Goal: Task Accomplishment & Management: Complete application form

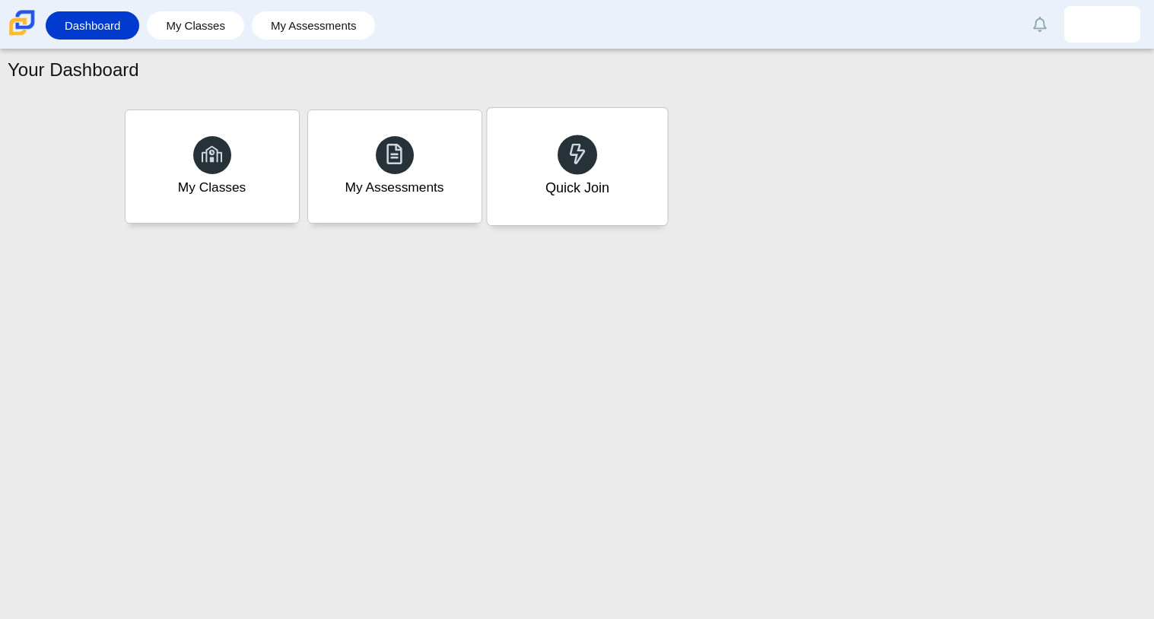
click at [552, 184] on div "Quick Join" at bounding box center [577, 188] width 64 height 20
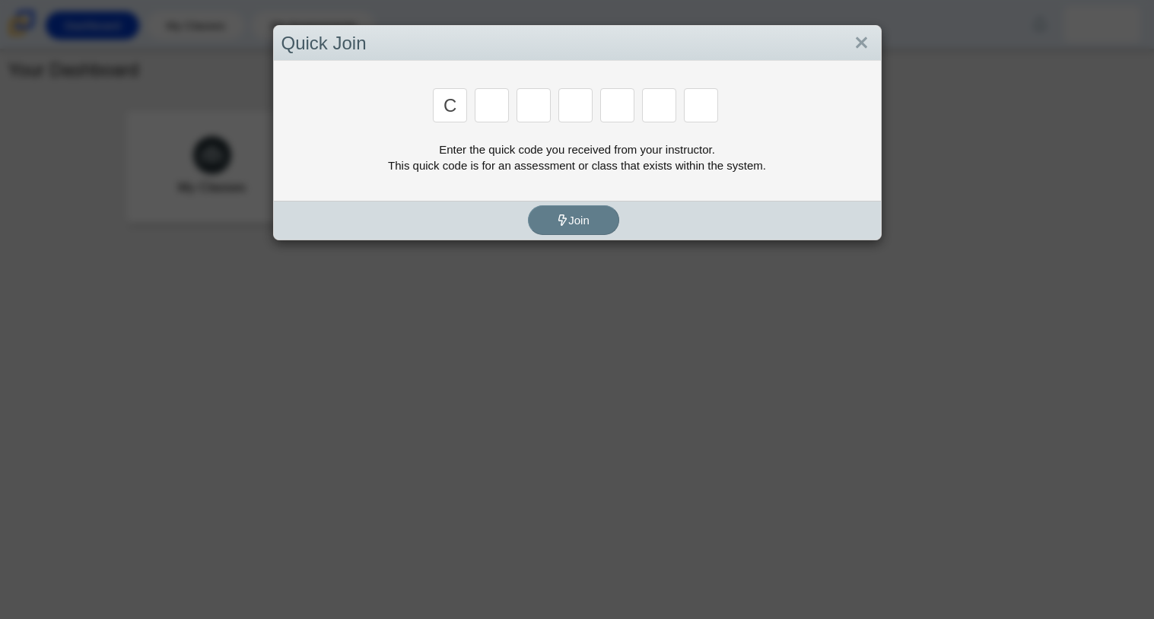
type input "c"
type input "x"
type input "h"
type input "9"
type input "m"
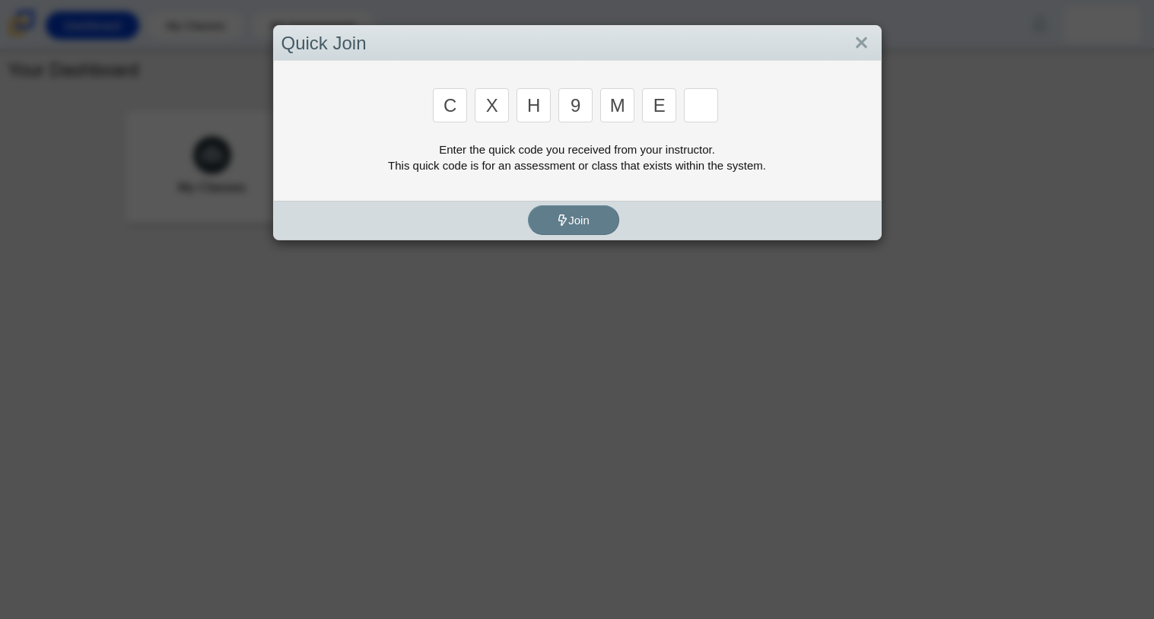
type input "e"
type input "2"
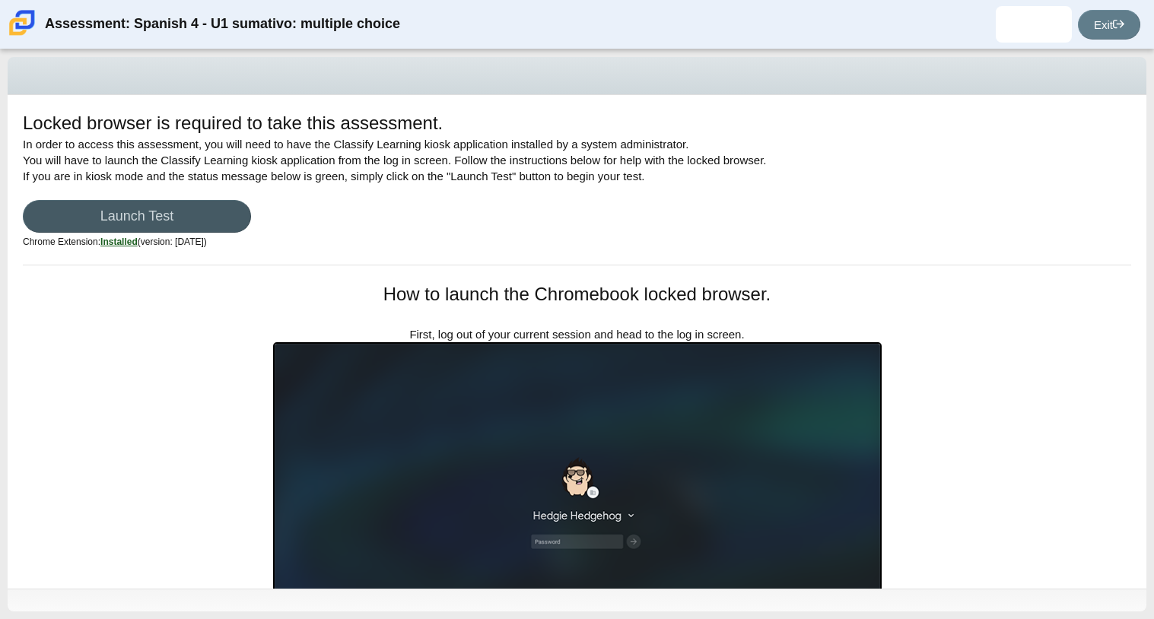
click at [145, 269] on div "Locked browser is required to take this assessment. In order to access this ass…" at bounding box center [577, 342] width 1139 height 494
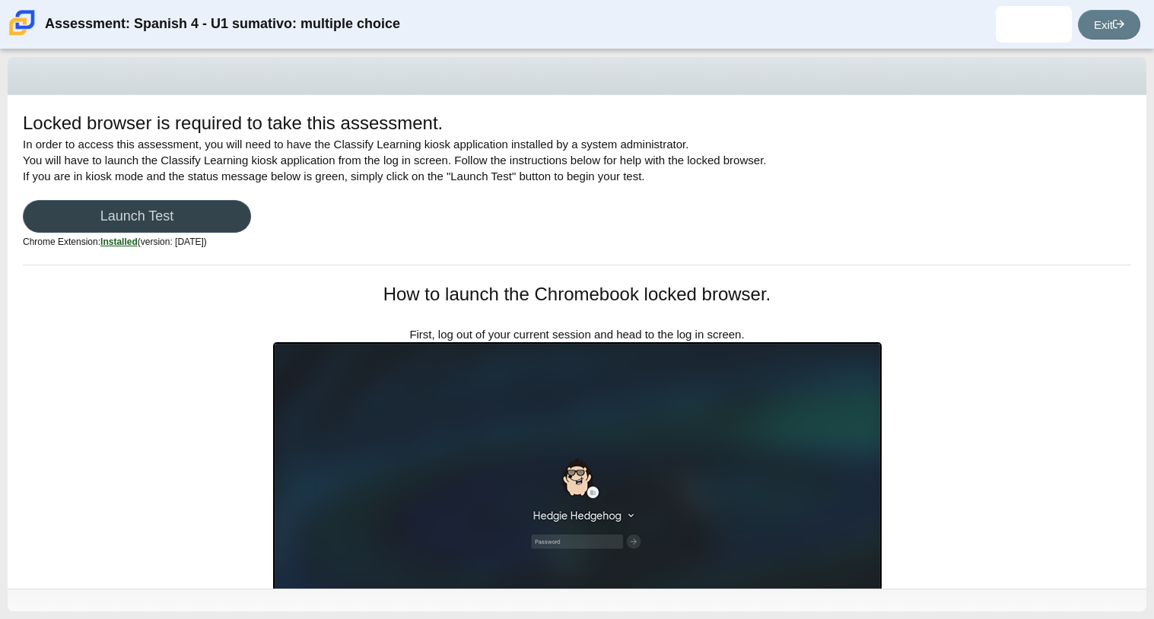
click at [172, 230] on link "Launch Test" at bounding box center [137, 216] width 228 height 33
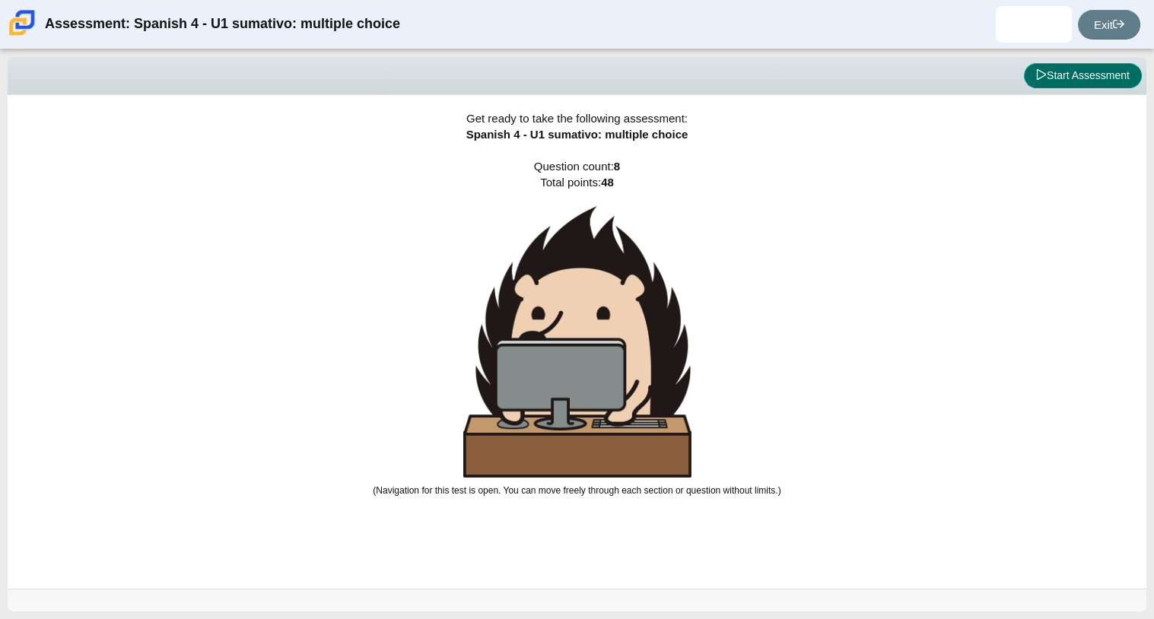
click at [1067, 85] on button "Start Assessment" at bounding box center [1083, 76] width 118 height 26
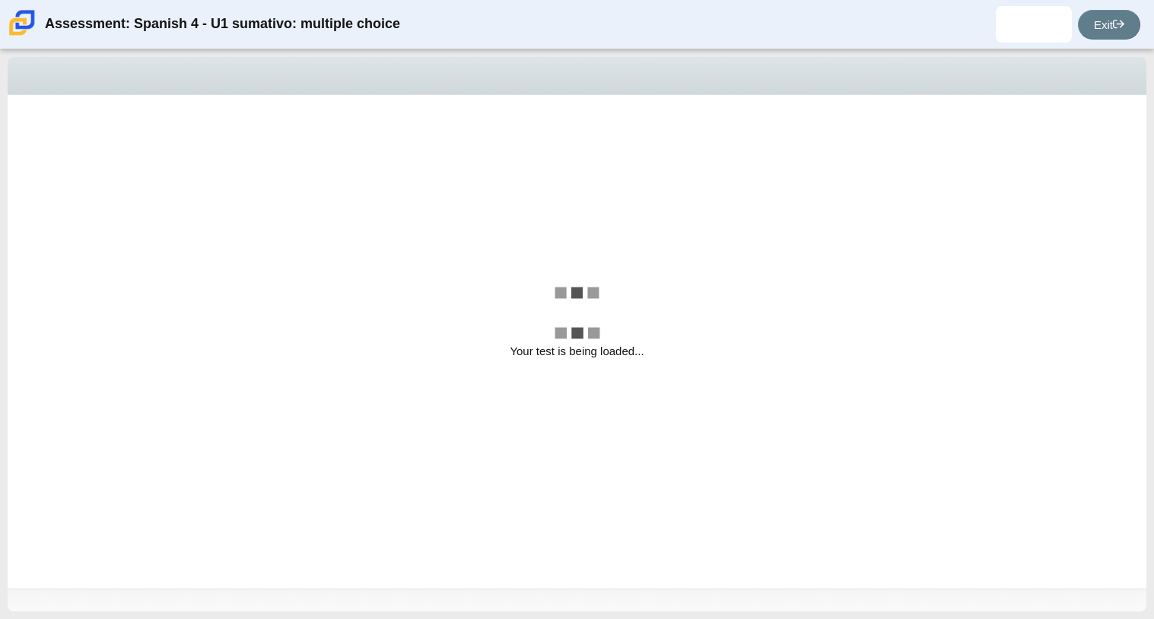
select select "a41de488-02ac-4dd5-a09b-0381ab625a77"
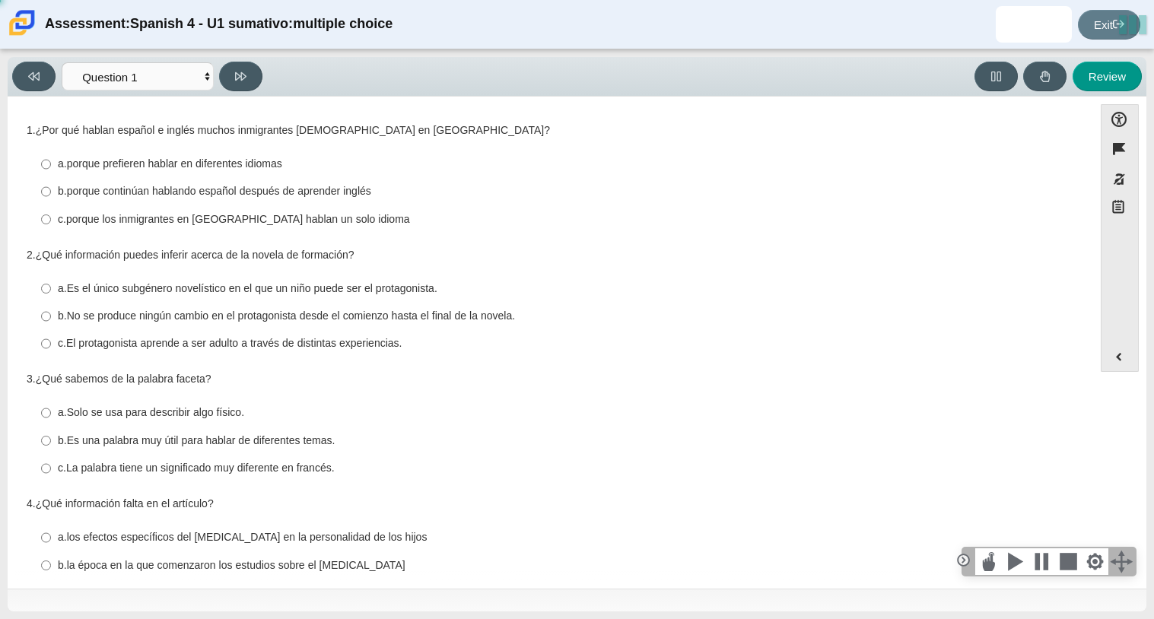
scroll to position [297, 0]
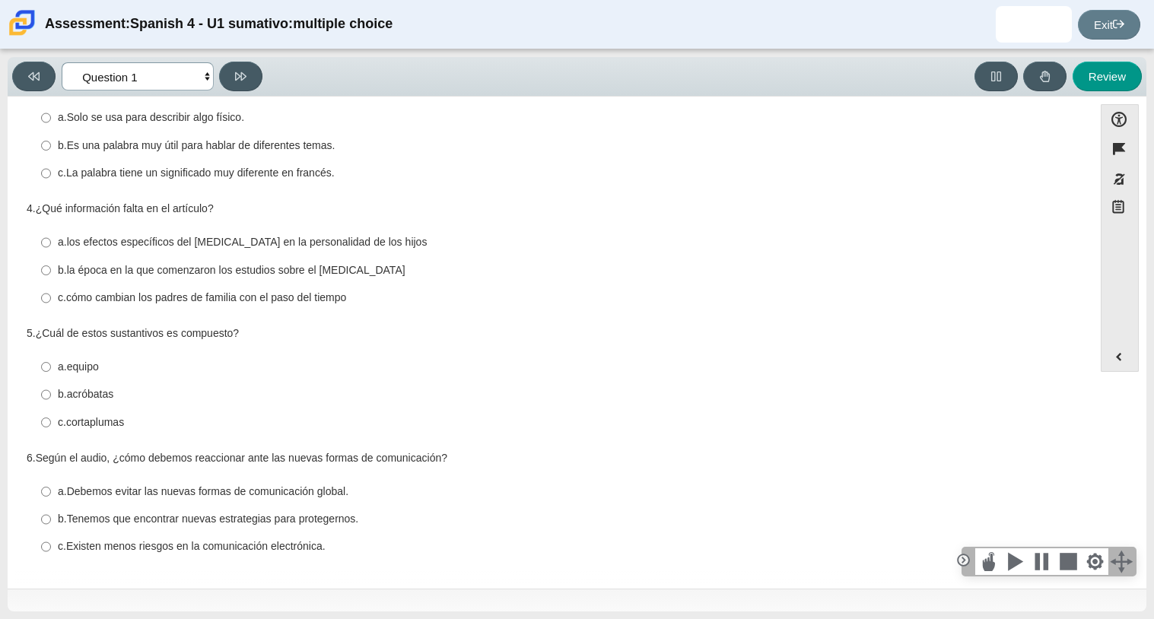
click at [185, 78] on select "Comprensión auditiva Question 1 Question 2 Question 3 Comprensión de lectura Qu…" at bounding box center [138, 76] width 152 height 28
click at [642, 285] on label "c. cómo cambian los padres de familia con el paso del tiempo c. cómo cambian lo…" at bounding box center [551, 298] width 1042 height 27
click at [51, 285] on input "c. cómo cambian los padres de familia con el paso del tiempo c. cómo cambian lo…" at bounding box center [46, 298] width 10 height 27
radio input "true"
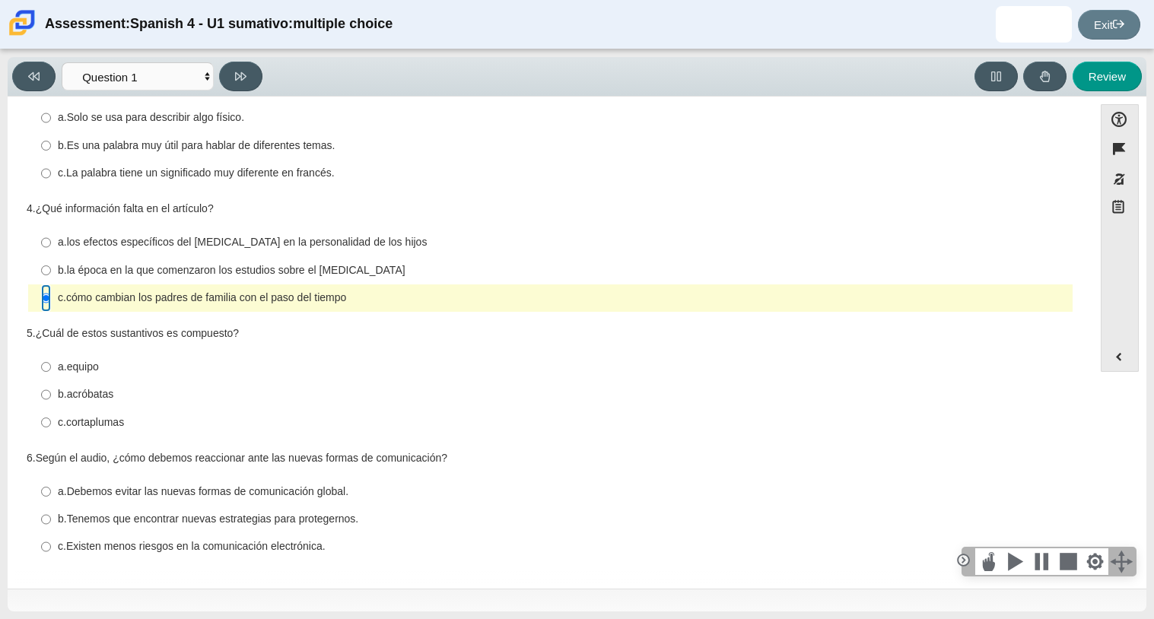
scroll to position [0, 0]
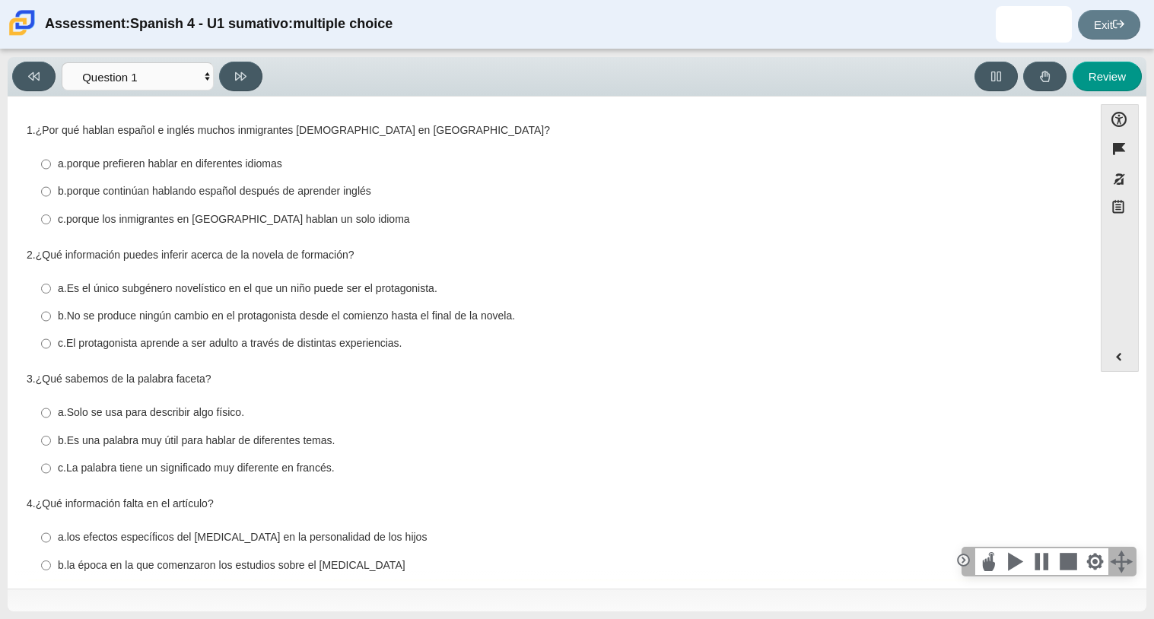
click at [140, 199] on div "b. porque continúan hablando español después de aprender inglés" at bounding box center [562, 191] width 1009 height 15
click at [51, 199] on input "b. porque continúan hablando español después de aprender inglés b. porque conti…" at bounding box center [46, 191] width 10 height 27
radio input "true"
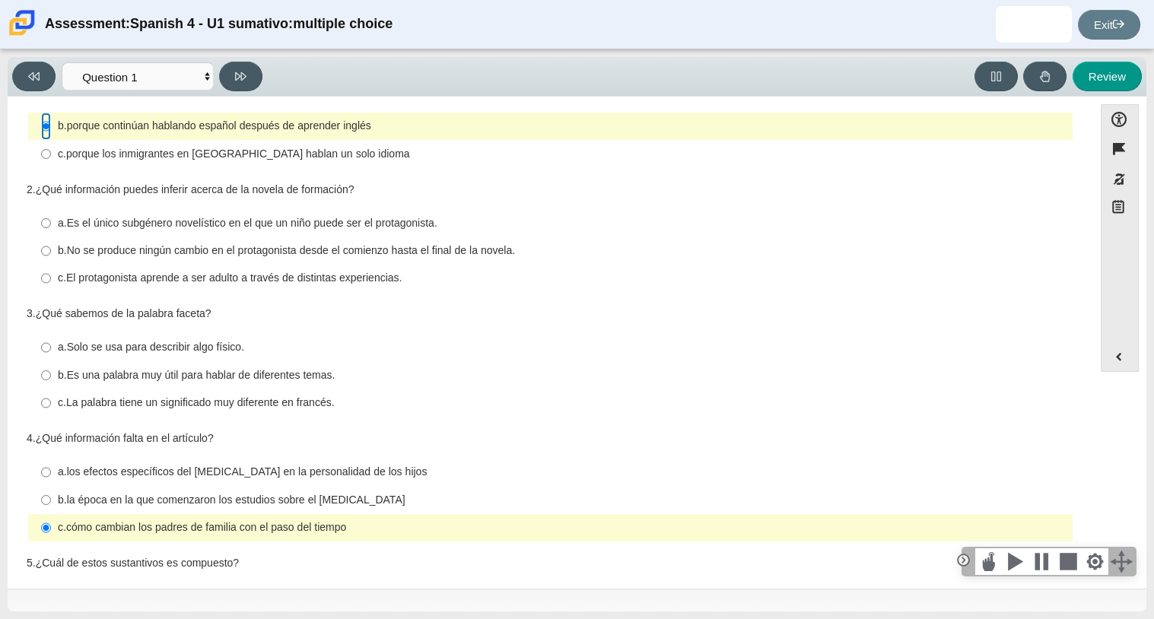
scroll to position [66, 0]
click at [85, 226] on thspan "Es el único subgénero novelístico en el que un niño puede ser el protagonista." at bounding box center [252, 222] width 371 height 14
click at [51, 226] on input "a. Es el único subgénero novelístico en el que un niño puede ser el protagonist…" at bounding box center [46, 221] width 10 height 27
radio input "true"
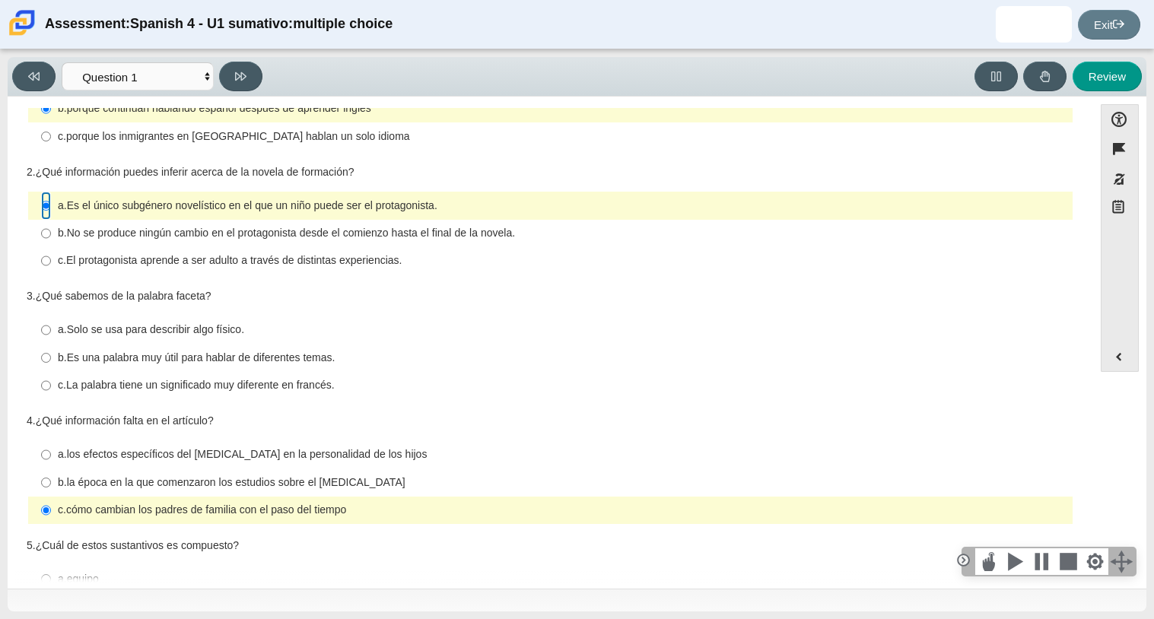
scroll to position [0, 0]
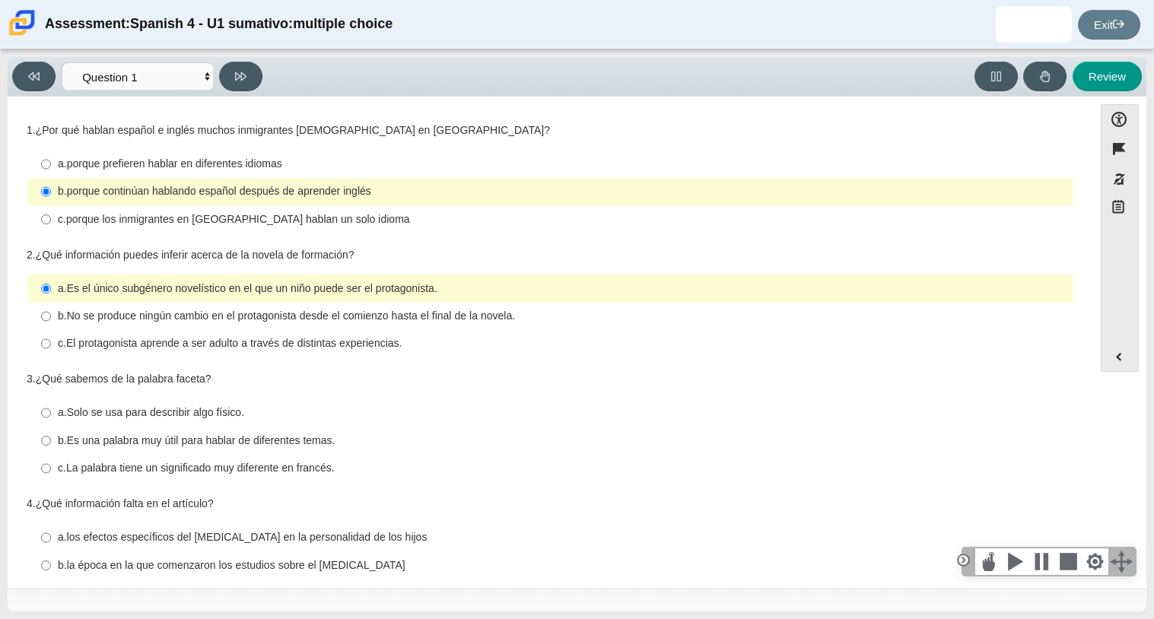
click at [52, 439] on label "b. Es una palabra muy útil para hablar de diferentes temas. b. Es una palabra m…" at bounding box center [551, 440] width 1042 height 27
click at [51, 439] on input "b. Es una palabra muy útil para hablar de diferentes temas. b. Es una palabra m…" at bounding box center [46, 440] width 10 height 27
radio input "true"
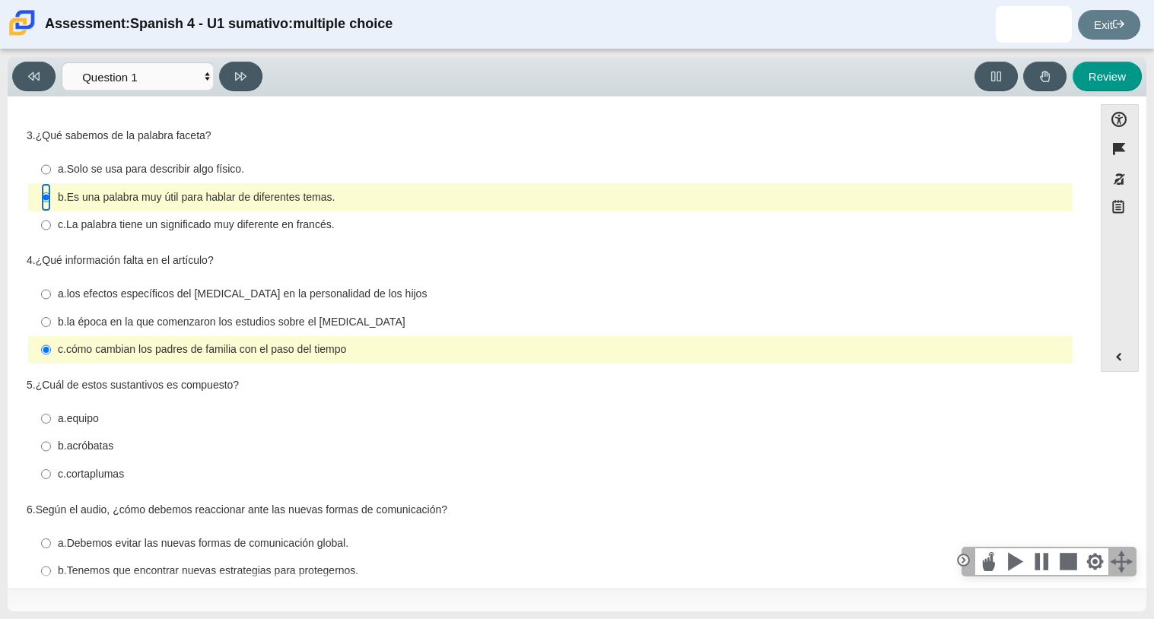
scroll to position [246, 0]
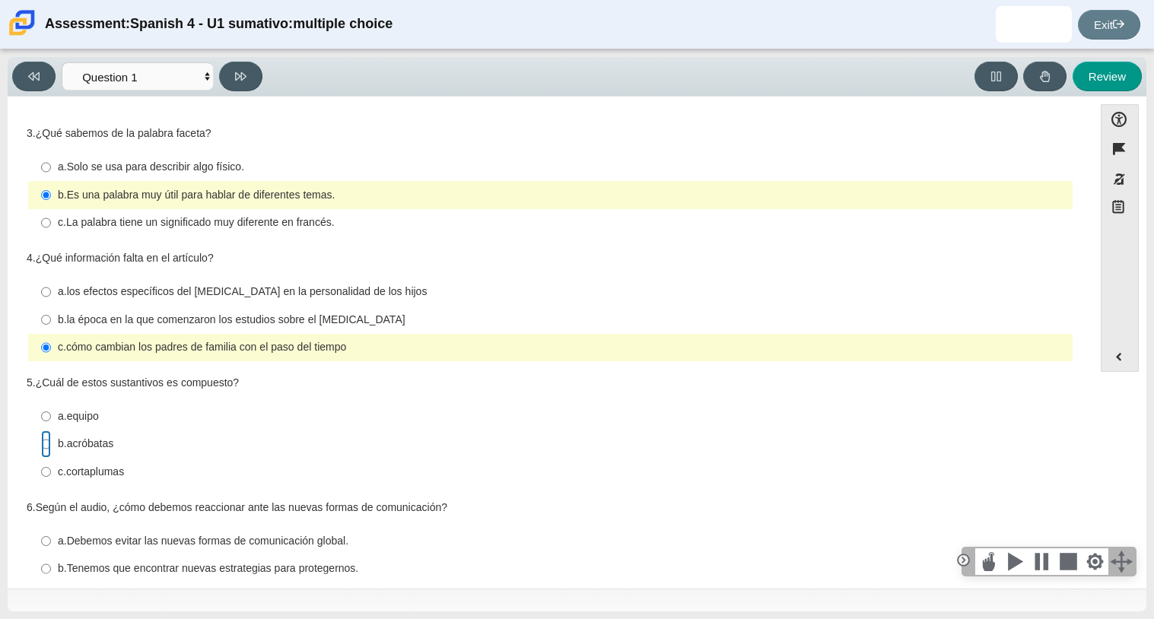
click at [47, 445] on input "b. acróbatas b. acróbatas" at bounding box center [46, 444] width 10 height 27
radio input "true"
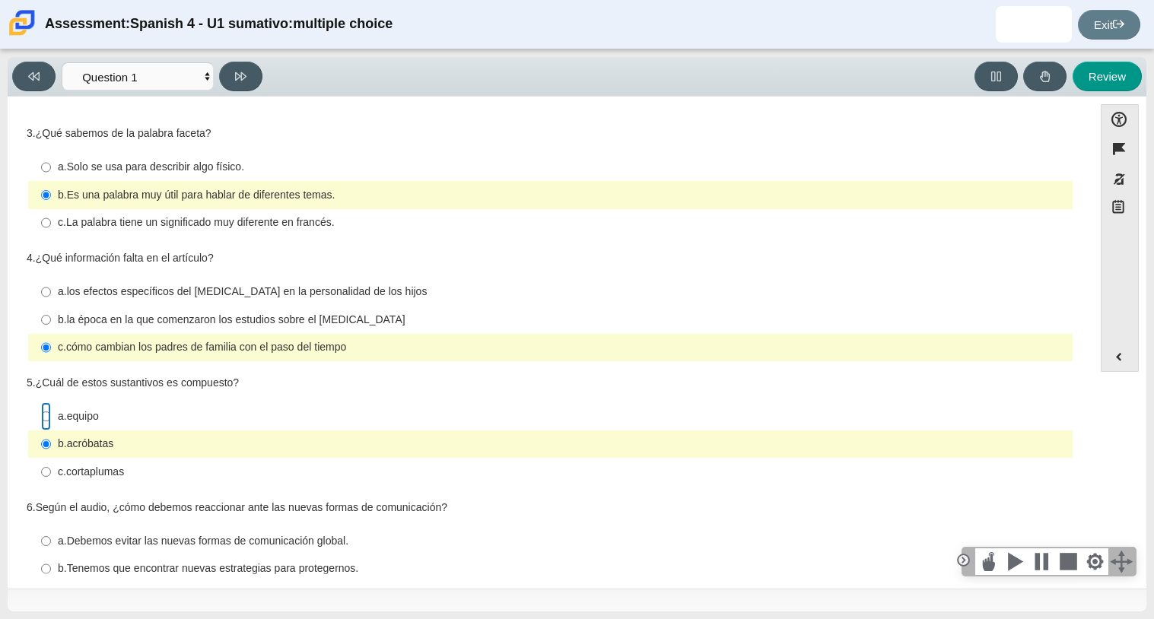
click at [44, 421] on input "a. equipo a. equipo" at bounding box center [46, 415] width 10 height 27
radio input "true"
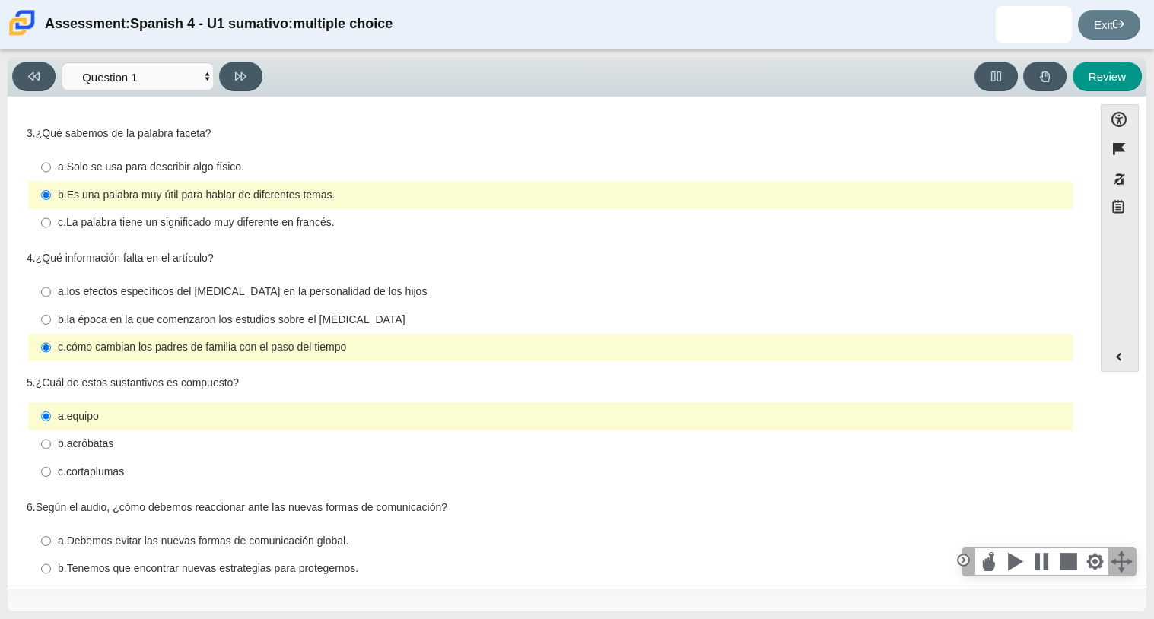
click at [72, 470] on thspan "cortaplumas" at bounding box center [95, 472] width 58 height 14
click at [51, 470] on input "c. cortaplumas c. cortaplumas" at bounding box center [46, 471] width 10 height 27
radio input "true"
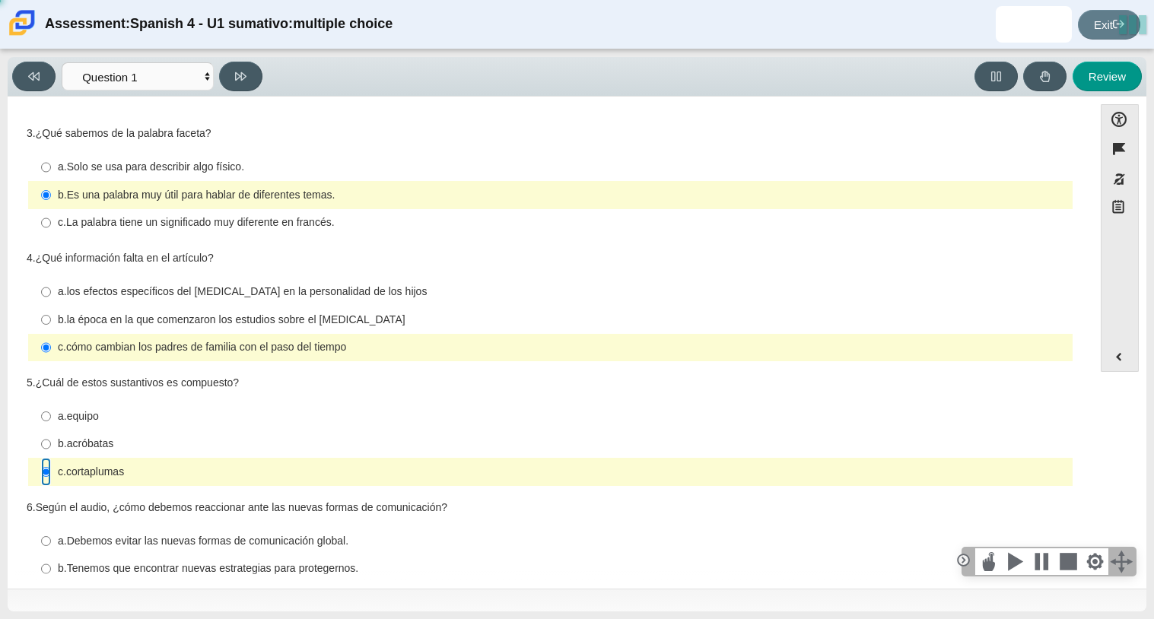
scroll to position [297, 0]
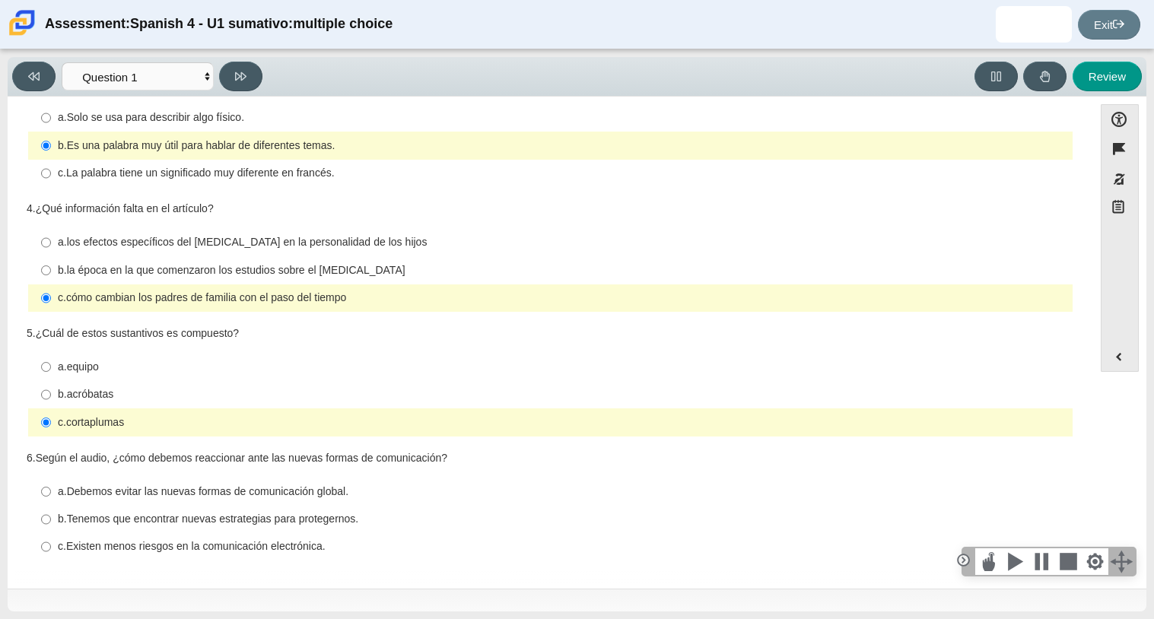
click at [73, 486] on thspan "Debemos evitar las nuevas formas de comunicación global." at bounding box center [208, 492] width 282 height 14
click at [51, 486] on input "a. Debemos evitar las nuevas formas de comunicación global. a. Debemos evitar l…" at bounding box center [46, 491] width 10 height 27
radio input "true"
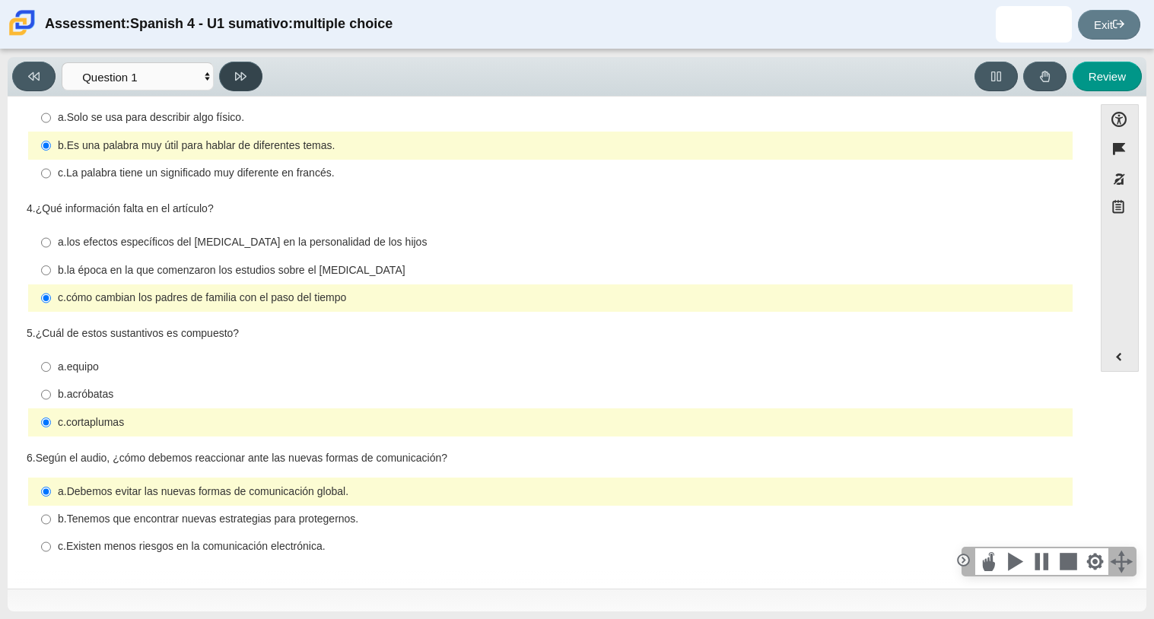
click at [256, 72] on button at bounding box center [240, 77] width 43 height 30
select select "f076714a-6747-478e-936f-d582d2f603d1"
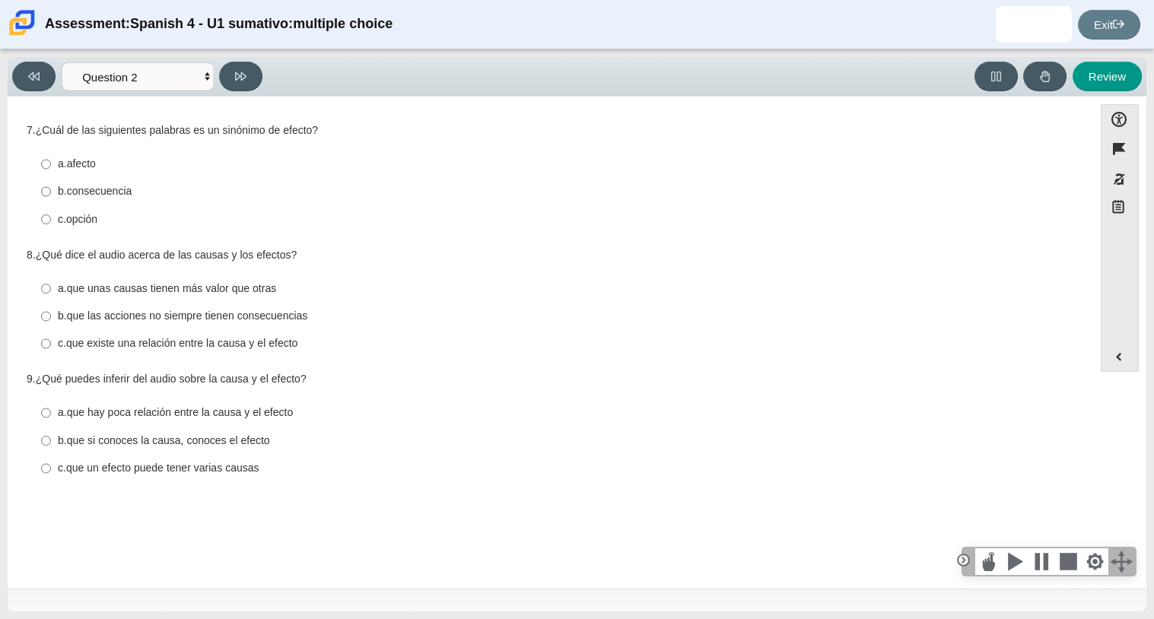
click at [75, 166] on thspan "afecto" at bounding box center [81, 164] width 29 height 14
click at [51, 166] on input "a. afecto a. afecto" at bounding box center [46, 164] width 10 height 27
radio input "true"
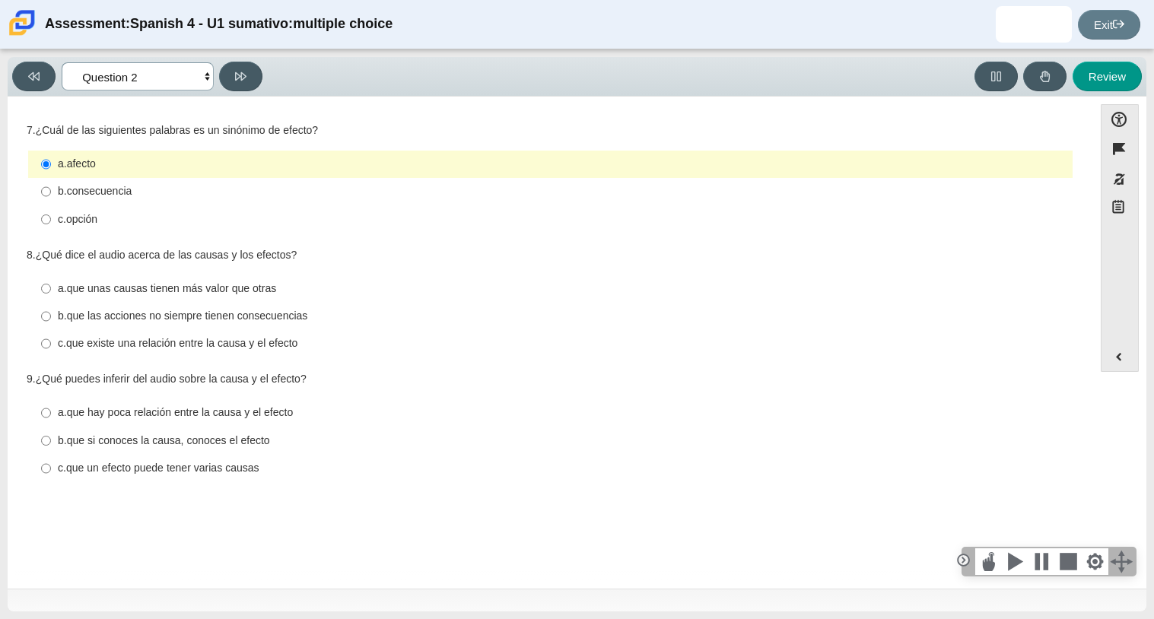
click at [154, 87] on select "Comprensión auditiva Question 1 Question 2 Question 3 Comprensión de lectura Qu…" at bounding box center [138, 76] width 152 height 28
click at [153, 84] on select "Comprensión auditiva Question 1 Question 2 Question 3 Comprensión de lectura Qu…" at bounding box center [138, 76] width 152 height 28
click at [69, 322] on thspan "que las acciones no siempre tienen consecuencias" at bounding box center [187, 316] width 241 height 14
click at [51, 322] on input "b. que las acciones no siempre tienen consecuencias b. que las acciones no siem…" at bounding box center [46, 316] width 10 height 27
radio input "true"
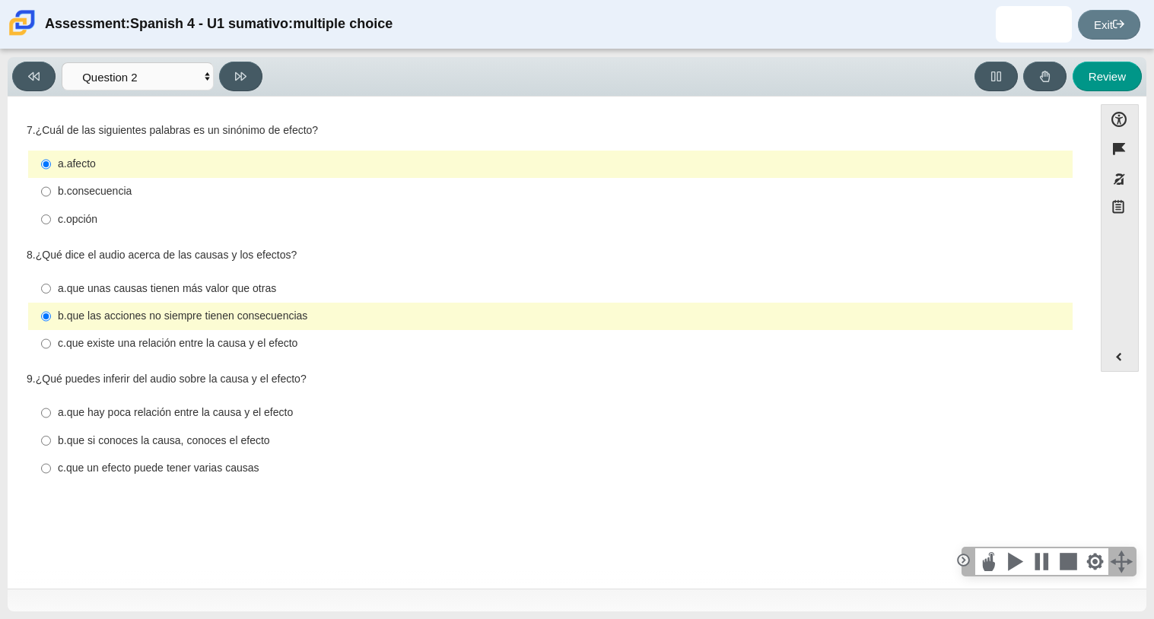
click at [87, 415] on thspan "que hay poca relación entre la causa y el efecto" at bounding box center [180, 413] width 227 height 14
click at [51, 415] on input "a. que hay poca relación entre la causa y el efecto a. que hay poca relación en…" at bounding box center [46, 412] width 10 height 27
radio input "true"
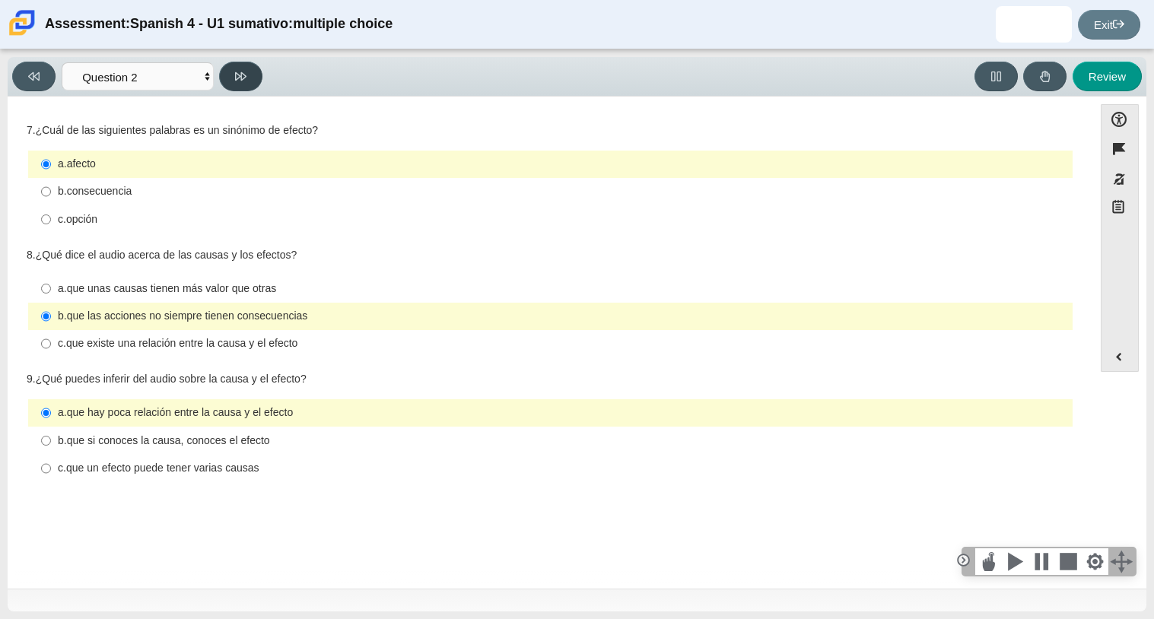
click at [247, 74] on icon at bounding box center [240, 76] width 11 height 11
select select "955d698b-f94a-4dc0-b255-03112f50ff9e"
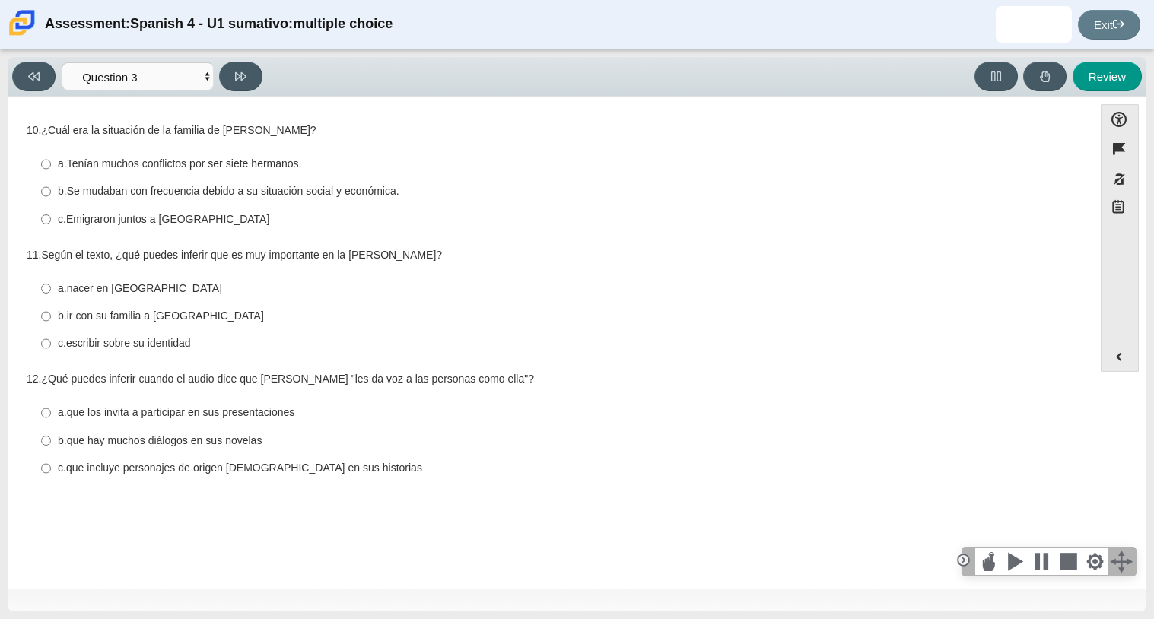
click at [116, 192] on thspan "Se mudaban con frecuencia debido a su situación social y económica." at bounding box center [233, 191] width 332 height 14
click at [51, 192] on input "b. Se mudaban con frecuencia debido a su situación social y económica. b. Se mu…" at bounding box center [46, 191] width 10 height 27
radio input "true"
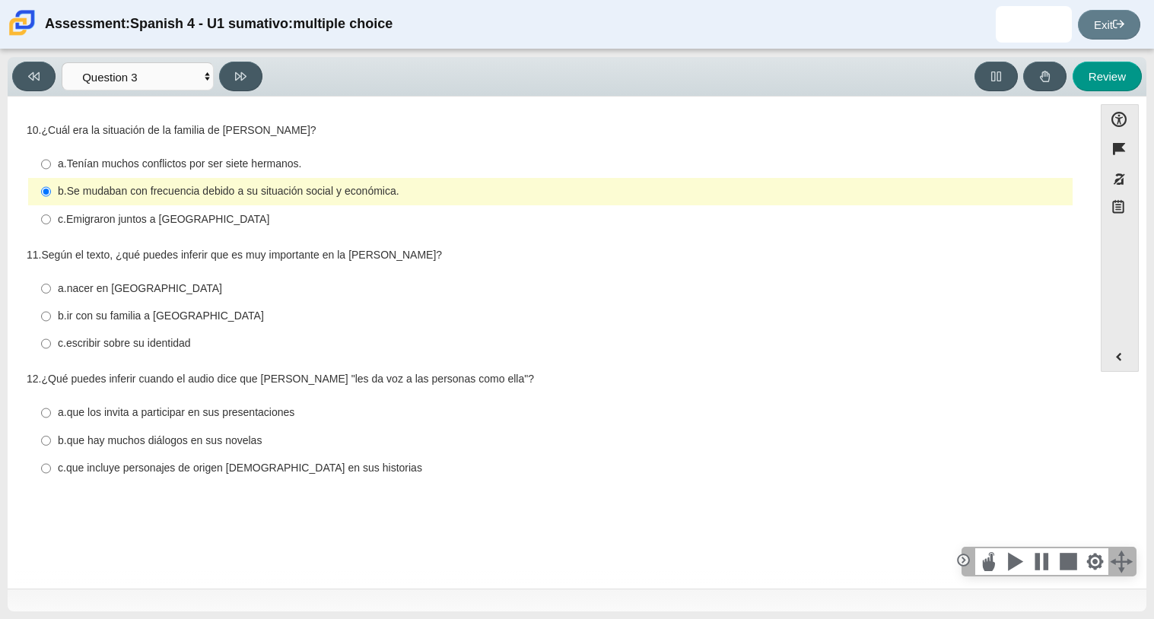
click at [136, 346] on thspan "escribir sobre su identidad" at bounding box center [128, 343] width 125 height 14
click at [51, 346] on input "c. escribir sobre su identidad c. escribir sobre su identidad" at bounding box center [46, 343] width 10 height 27
radio input "true"
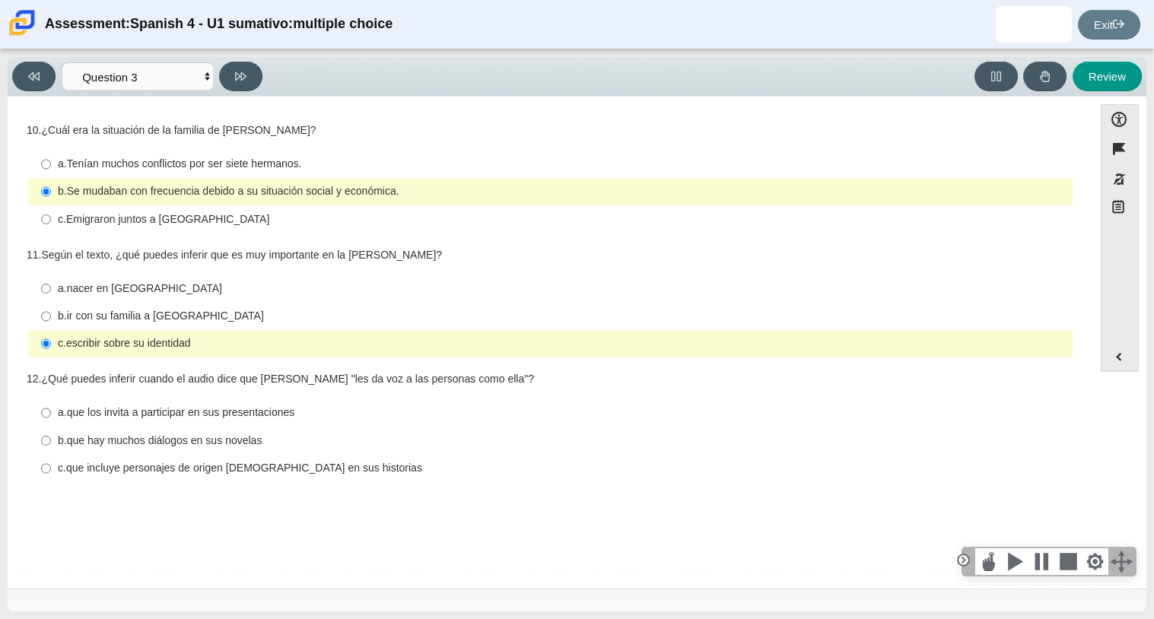
click at [211, 470] on thspan "que incluye personajes de origen mexicano en sus historias" at bounding box center [244, 468] width 356 height 14
click at [51, 470] on input "c. que incluye personajes de origen mexicano en sus historias c. que incluye pe…" at bounding box center [46, 468] width 10 height 27
radio input "true"
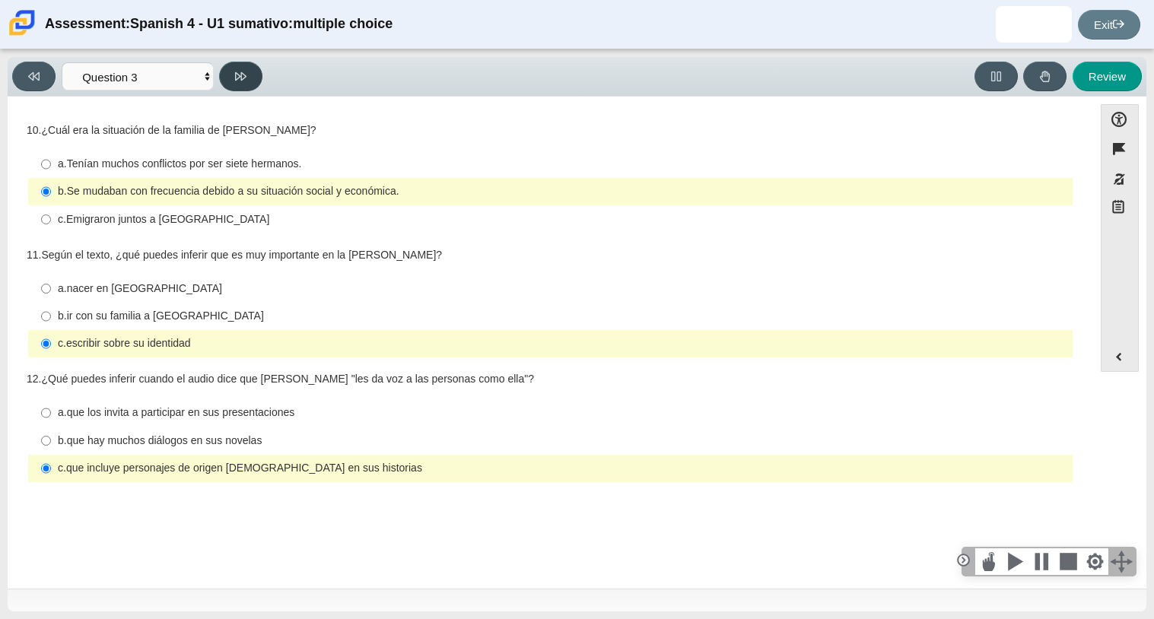
click at [237, 75] on icon at bounding box center [240, 76] width 11 height 11
select select "390cf710-00ed-41bc-9fa6-d48920198324"
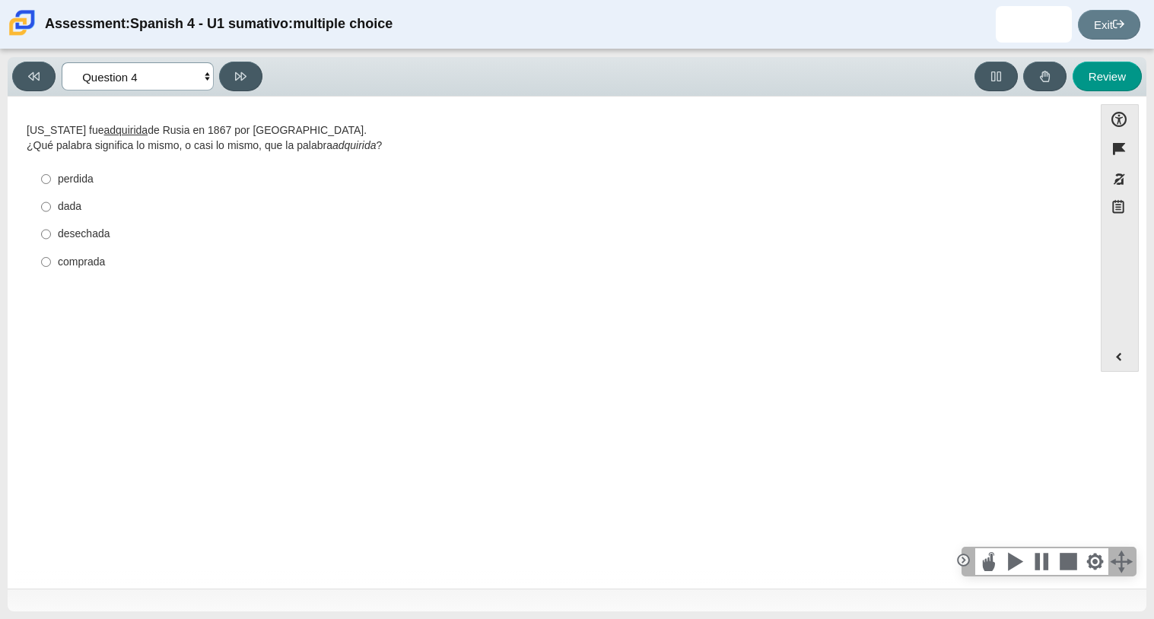
click at [199, 66] on select "Comprensión auditiva Question 1 Question 2 Question 3 Comprensión de lectura Qu…" at bounding box center [138, 76] width 152 height 28
click at [117, 132] on u "adquirida" at bounding box center [126, 130] width 44 height 14
click at [75, 236] on div "desechada" at bounding box center [562, 234] width 1009 height 15
click at [51, 236] on input "desechada desechada" at bounding box center [46, 234] width 10 height 27
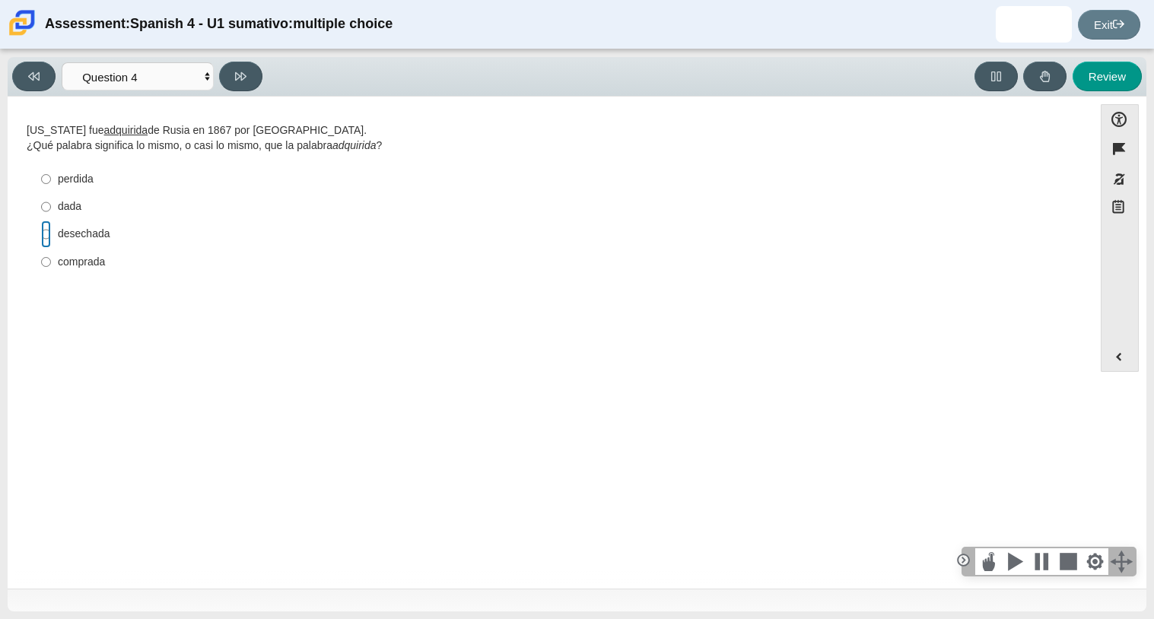
radio input "true"
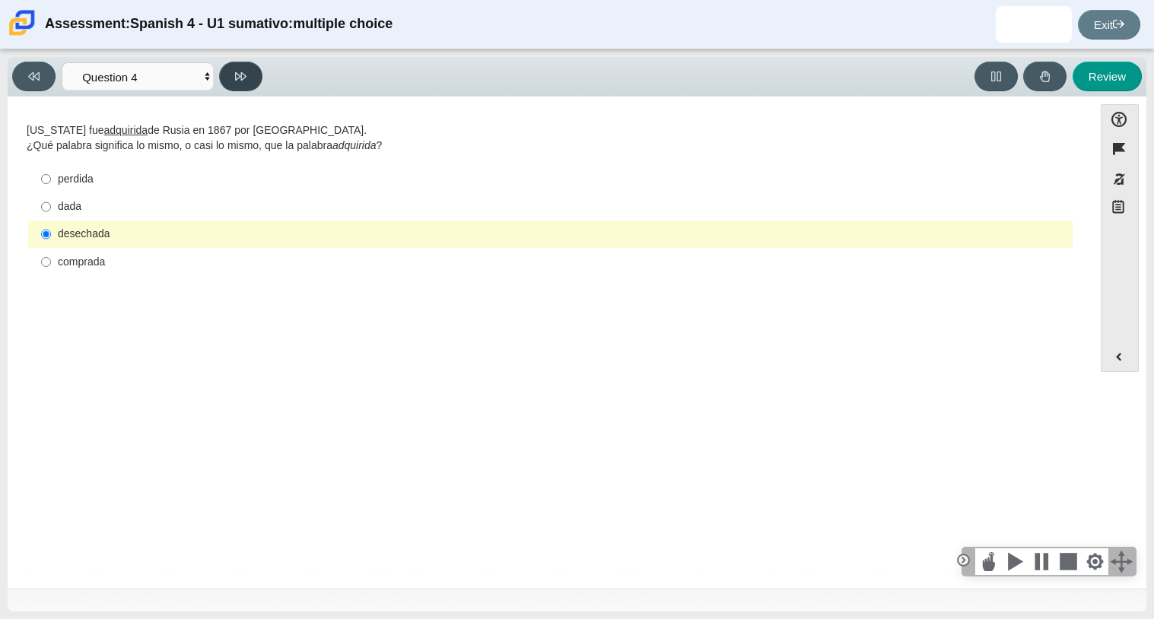
click at [236, 72] on icon at bounding box center [240, 76] width 11 height 8
select select "de5bc71e-117a-4bdd-886d-d95d03d193af"
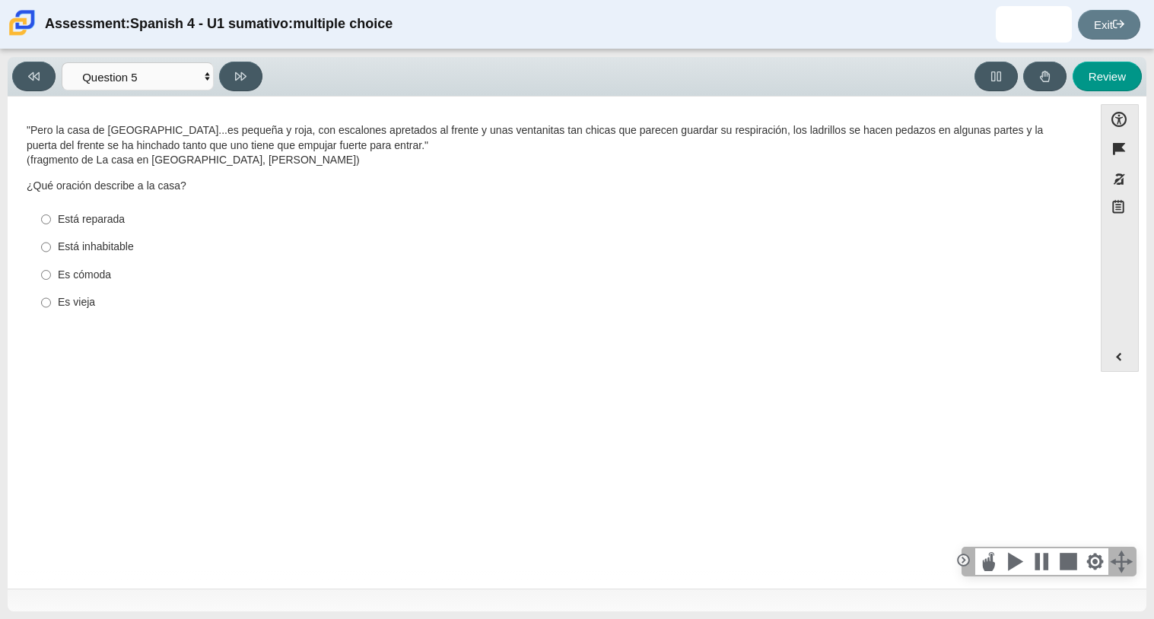
click at [110, 242] on div "Está inhabitable" at bounding box center [562, 247] width 1009 height 15
click at [51, 242] on input "Está inhabitable Está inhabitable" at bounding box center [46, 247] width 10 height 27
radio input "true"
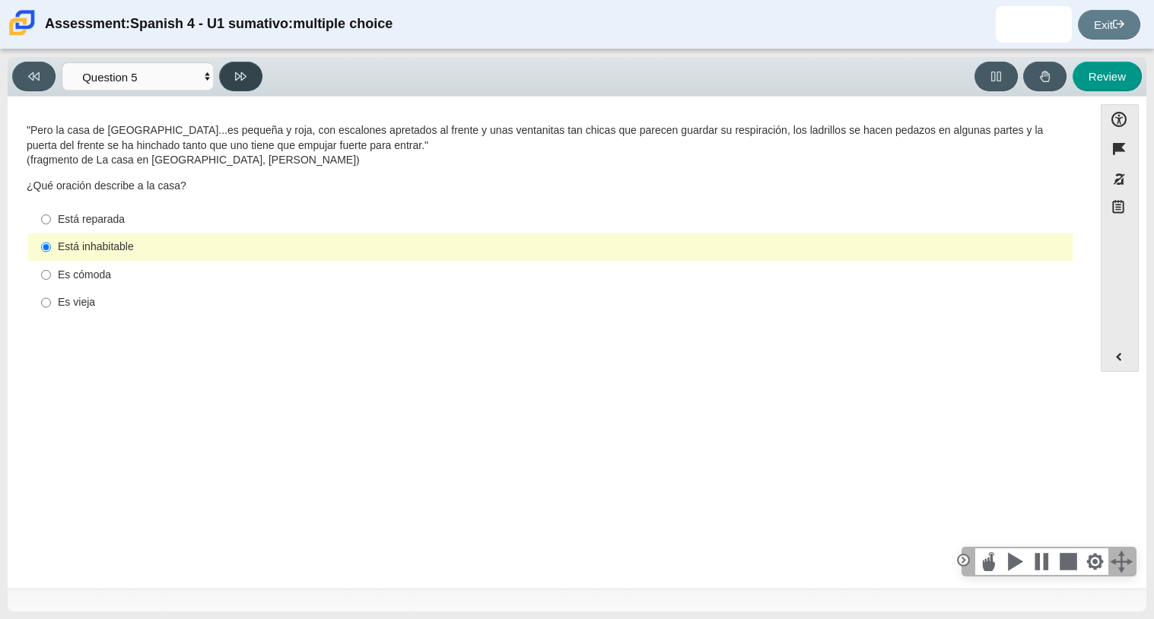
click at [244, 71] on icon at bounding box center [240, 76] width 11 height 11
select select "ad9780d8-5edb-414e-87ea-0bcd5a75287a"
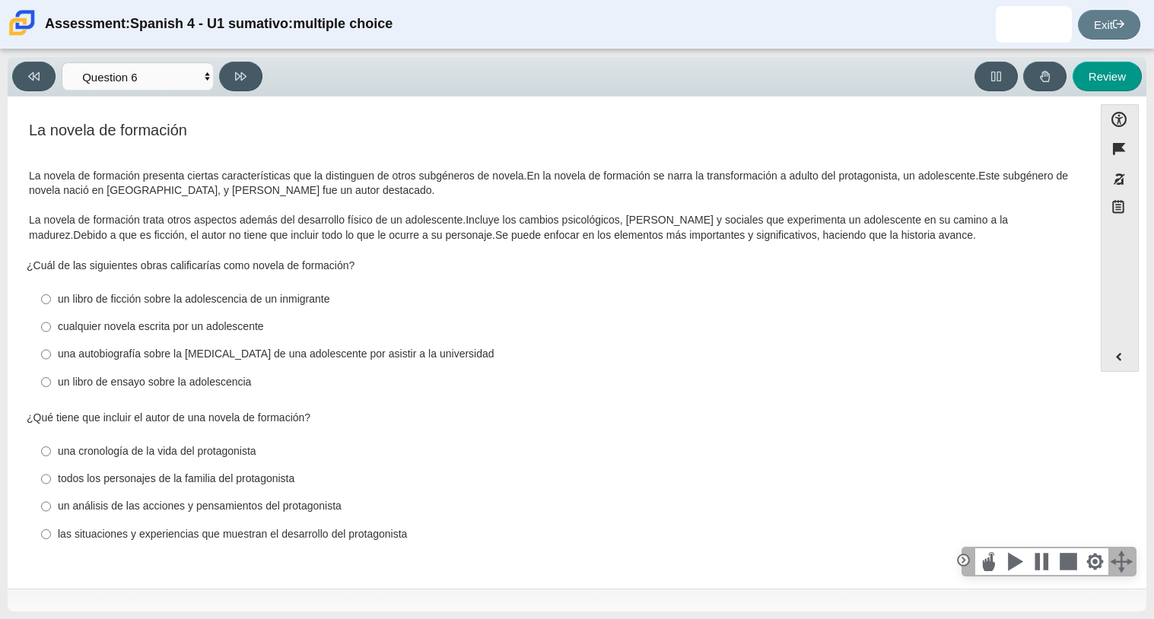
click at [202, 385] on div "un libro de ensayo sobre la adolescencia" at bounding box center [562, 382] width 1009 height 15
click at [51, 385] on input "un libro de ensayo sobre la adolescencia un libro de ensayo sobre la adolescenc…" at bounding box center [46, 381] width 10 height 27
radio input "true"
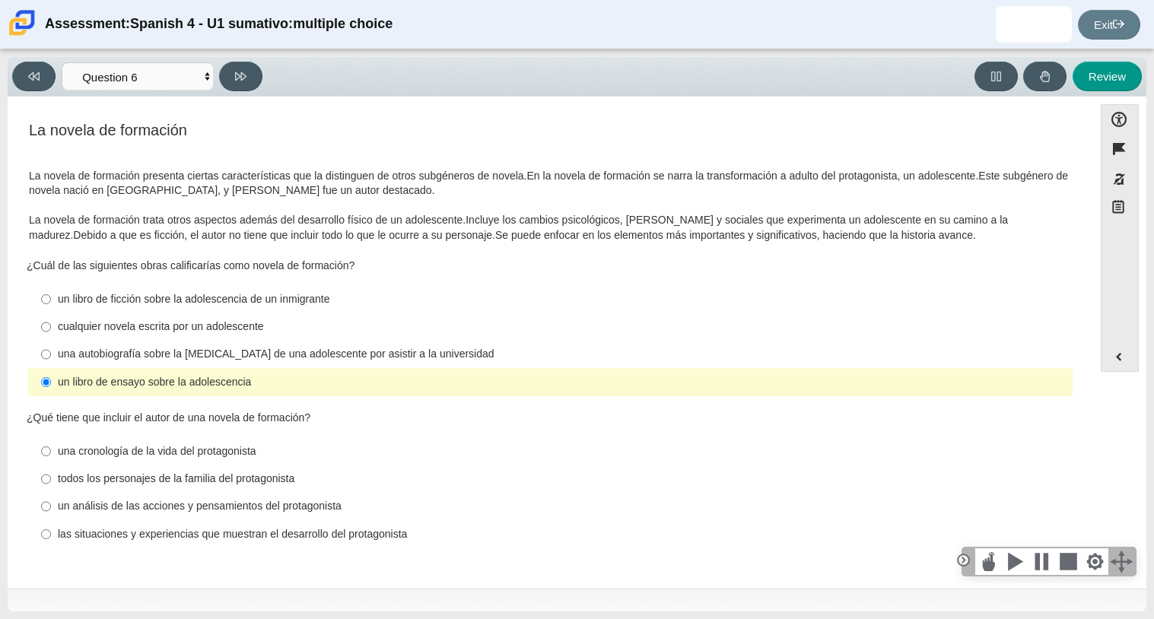
click at [253, 541] on div "las situaciones y experiencias que muestran el desarrollo del protagonista" at bounding box center [562, 534] width 1009 height 15
click at [51, 541] on input "las situaciones y experiencias que muestran el desarrollo del protagonista las …" at bounding box center [46, 533] width 10 height 27
radio input "true"
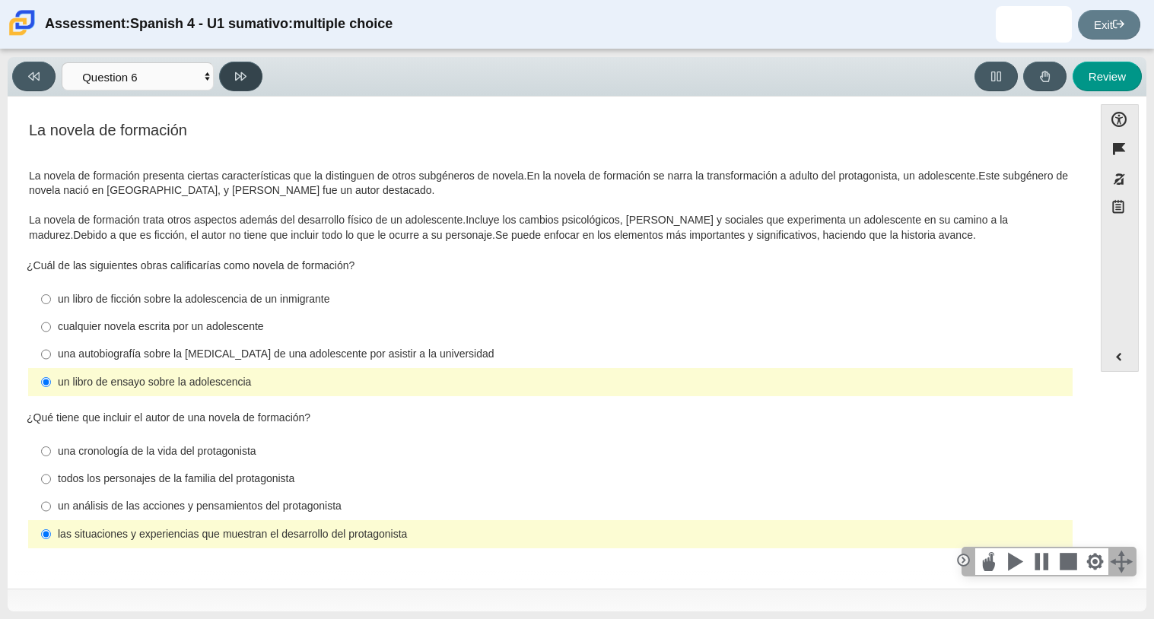
click at [240, 78] on icon at bounding box center [240, 76] width 11 height 8
select select "6168cc92-63b6-45d3-a929-0b9cba560165"
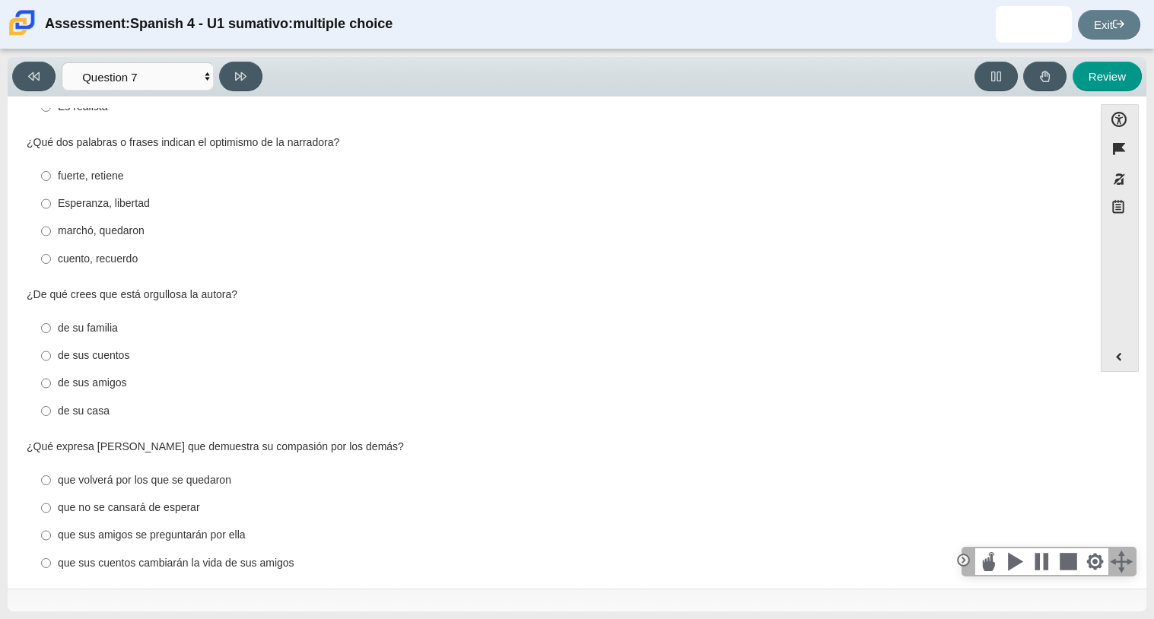
scroll to position [539, 0]
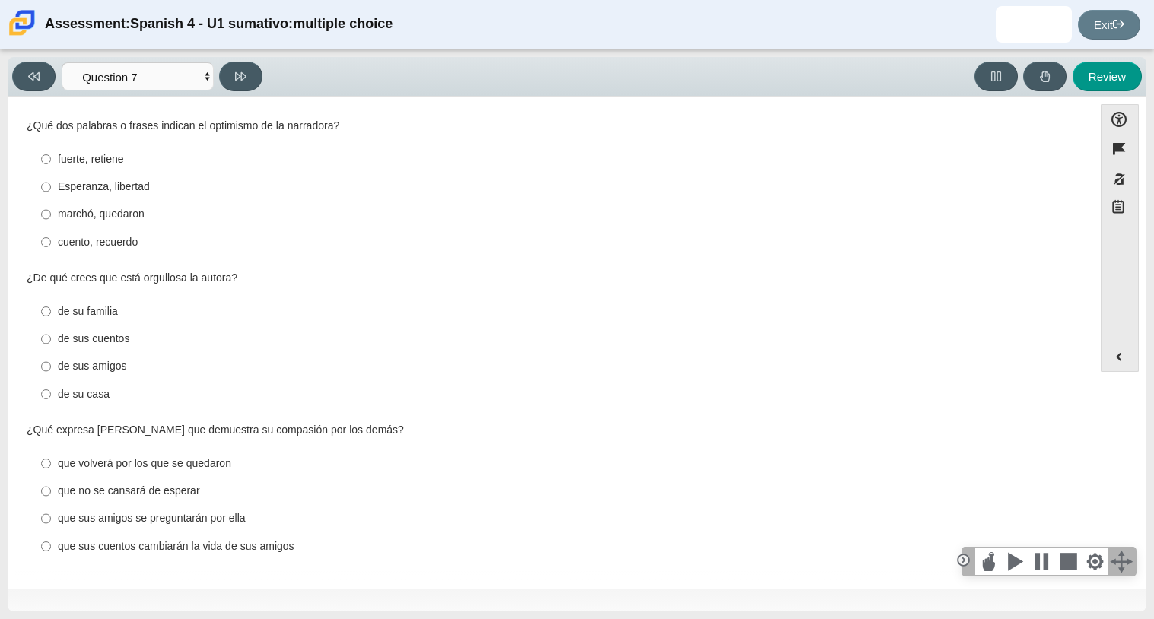
click at [75, 217] on div "marchó, quedaron" at bounding box center [562, 214] width 1009 height 15
click at [51, 217] on input "marchó, quedaron marchó, quedaron" at bounding box center [46, 214] width 10 height 27
radio input "true"
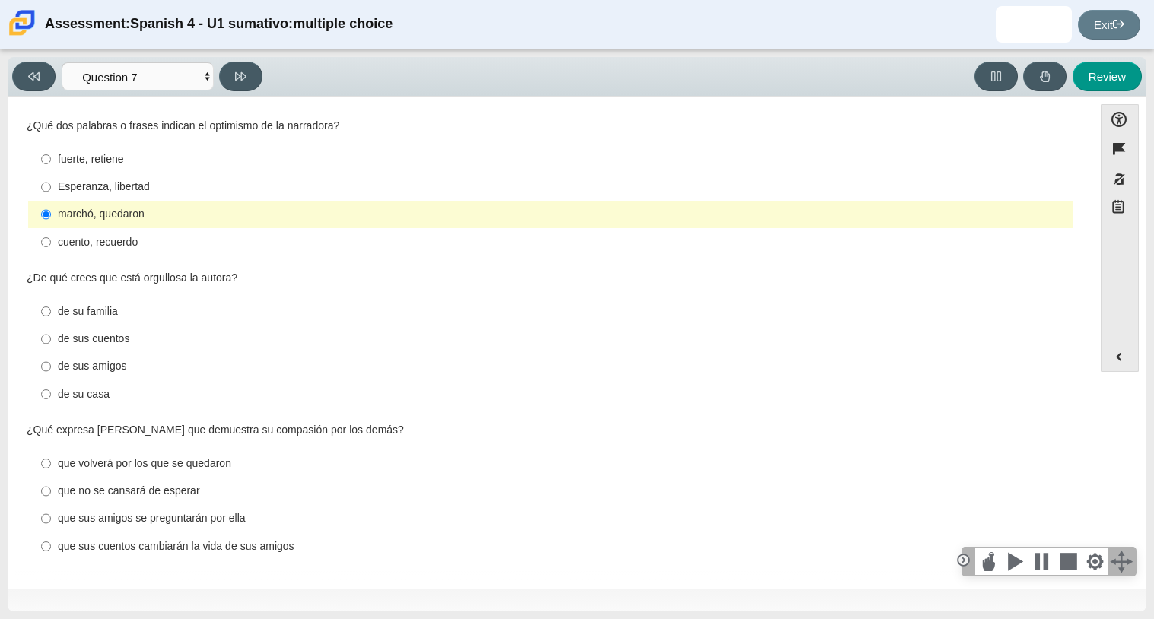
click at [84, 312] on div "de su familia" at bounding box center [562, 311] width 1009 height 15
click at [51, 312] on input "de su familia de su familia" at bounding box center [46, 310] width 10 height 27
radio input "true"
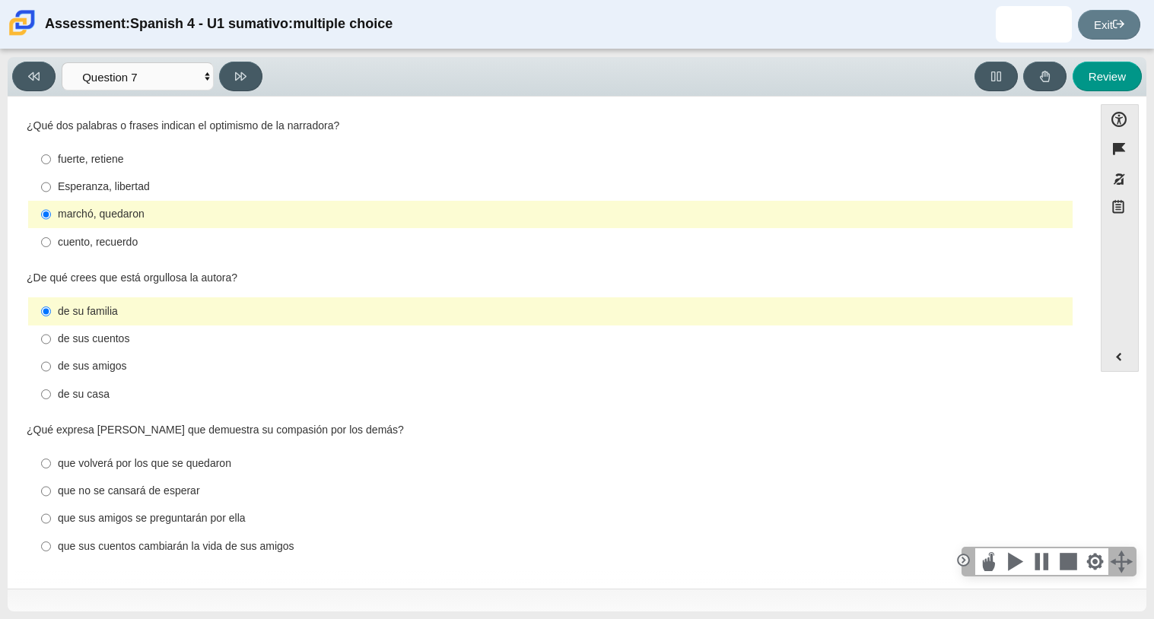
click at [131, 516] on div "que sus amigos se preguntarán por ella" at bounding box center [562, 518] width 1009 height 15
click at [51, 516] on input "que sus amigos se preguntarán por ella que sus amigos se preguntarán por ella" at bounding box center [46, 518] width 10 height 27
radio input "true"
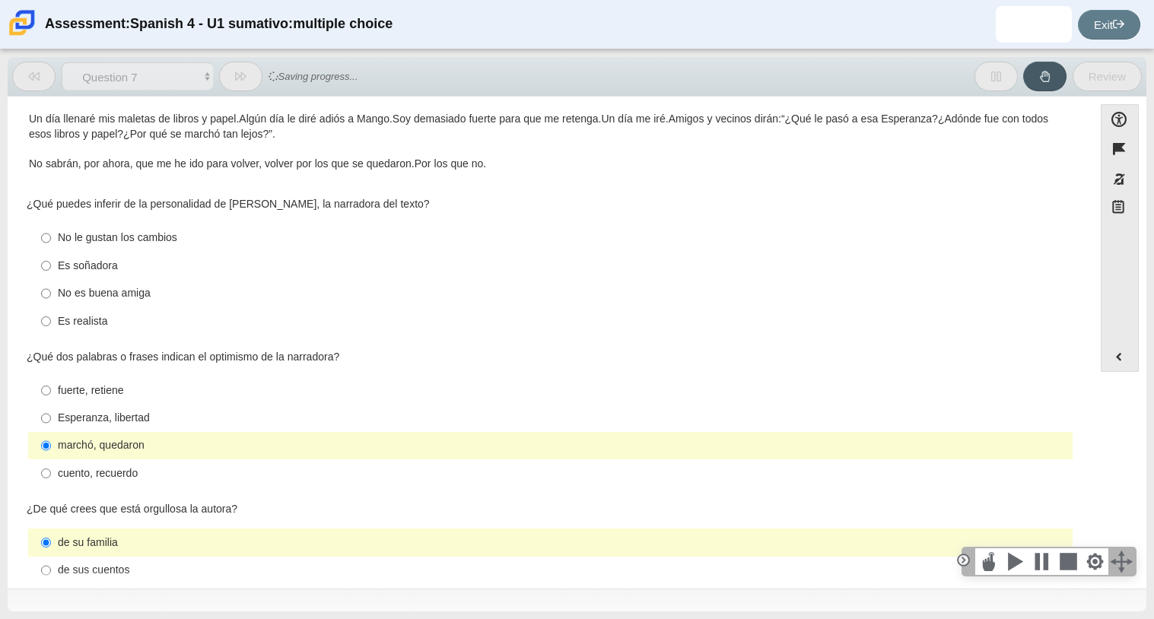
scroll to position [268, 0]
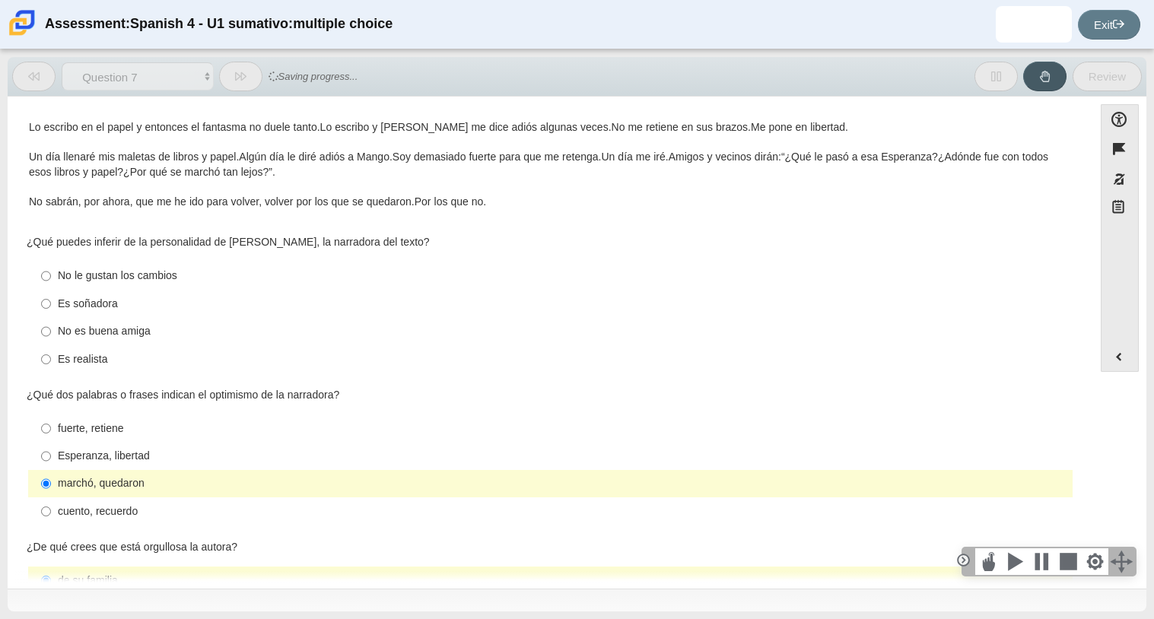
click at [107, 329] on div "No es buena amiga" at bounding box center [562, 331] width 1009 height 15
click at [51, 329] on input "No es buena amiga No es buena amiga" at bounding box center [46, 331] width 10 height 27
radio input "true"
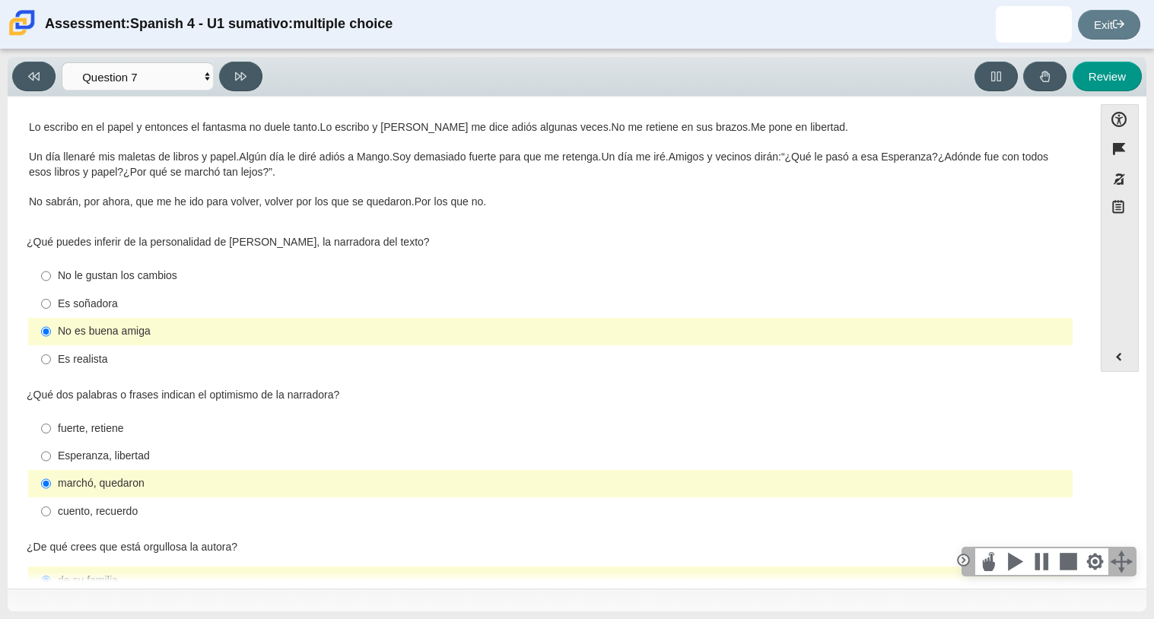
click at [240, 58] on div "Viewing Question 7 of 8 in Pacing Mode Comprensión auditiva Question 1 Question…" at bounding box center [577, 77] width 1139 height 40
click at [243, 71] on icon at bounding box center [240, 76] width 11 height 11
select select "98fe3b59-0d4b-482f-94e6-cc4dee5e60d3"
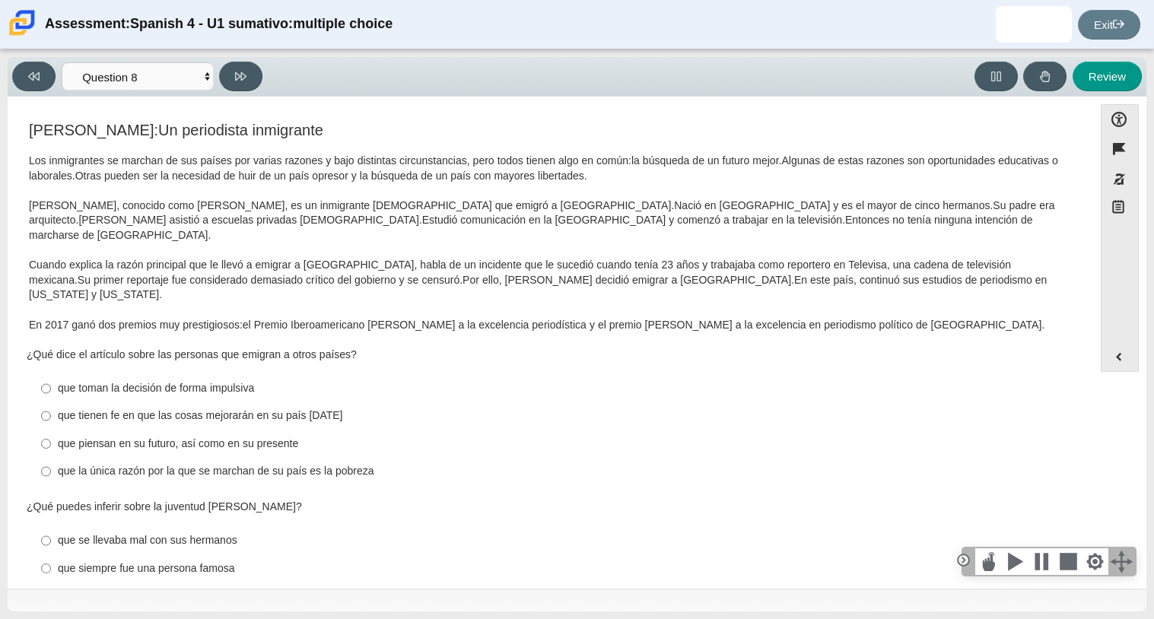
click at [104, 409] on div "que tienen fe en que las cosas mejorarán en su país natal" at bounding box center [562, 416] width 1009 height 15
click at [51, 402] on input "que tienen fe en que las cosas mejorarán en su país natal que tienen fe en que …" at bounding box center [46, 415] width 10 height 27
radio input "true"
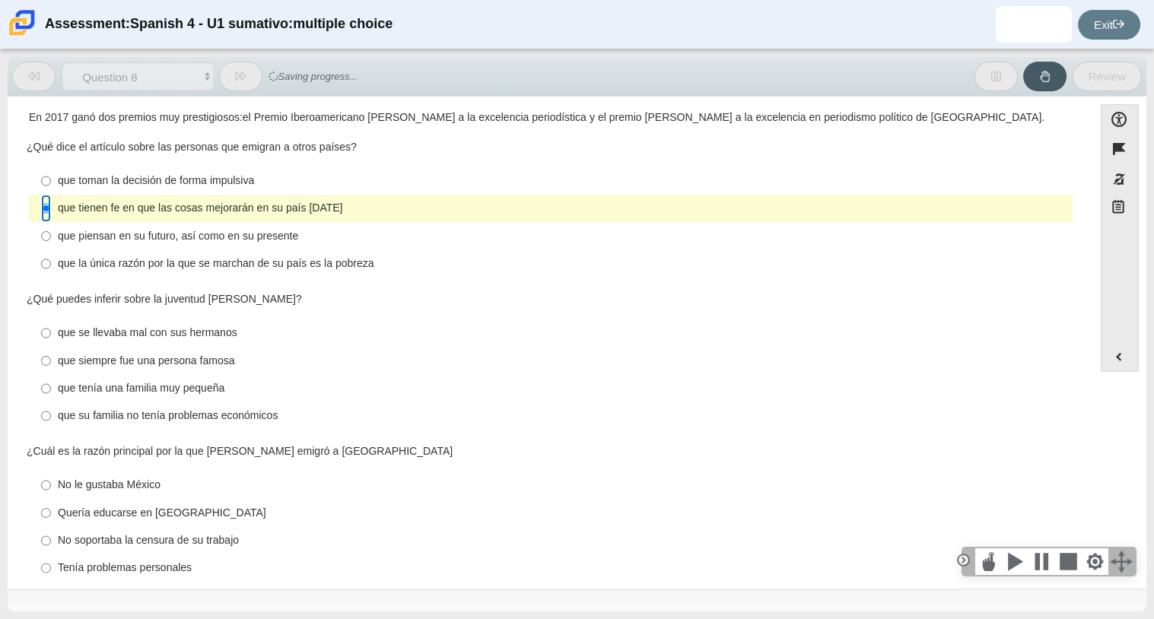
scroll to position [256, 0]
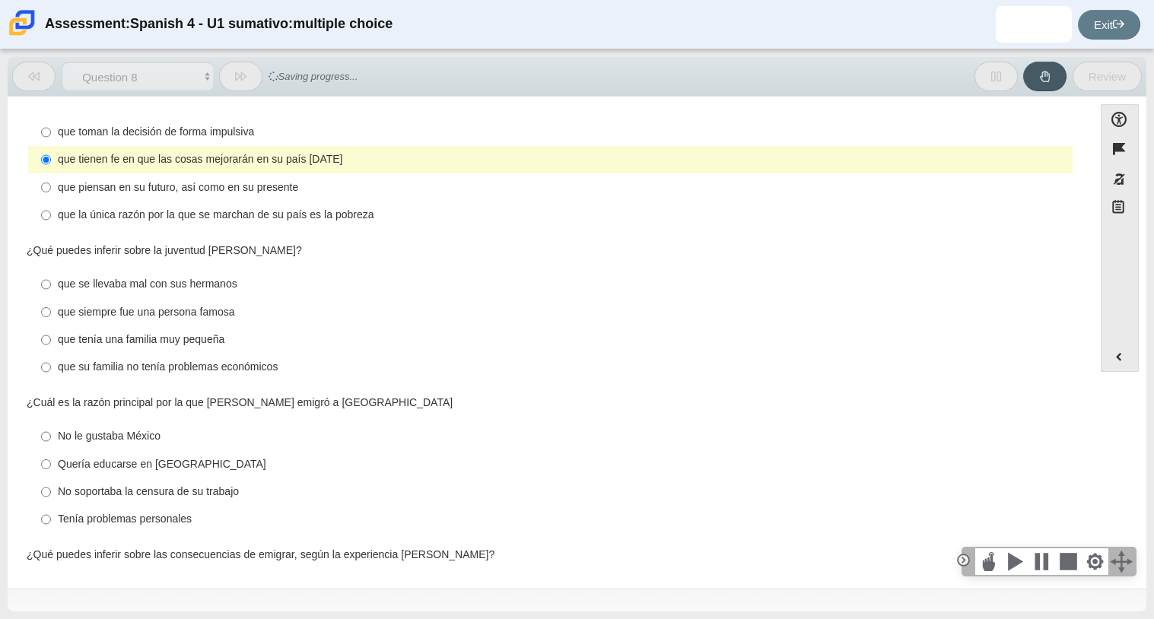
click at [78, 354] on label "que su familia no tenía problemas económicos que su familia no tenía problemas …" at bounding box center [551, 367] width 1042 height 27
click at [51, 354] on input "que su familia no tenía problemas económicos que su familia no tenía problemas …" at bounding box center [46, 367] width 10 height 27
radio input "true"
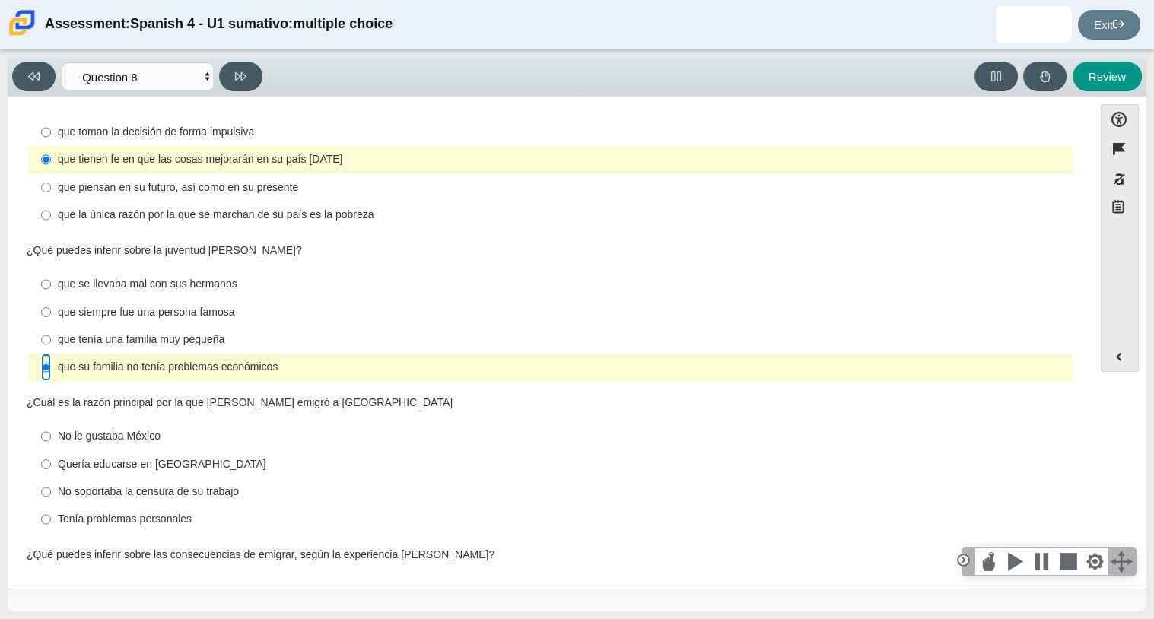
scroll to position [353, 0]
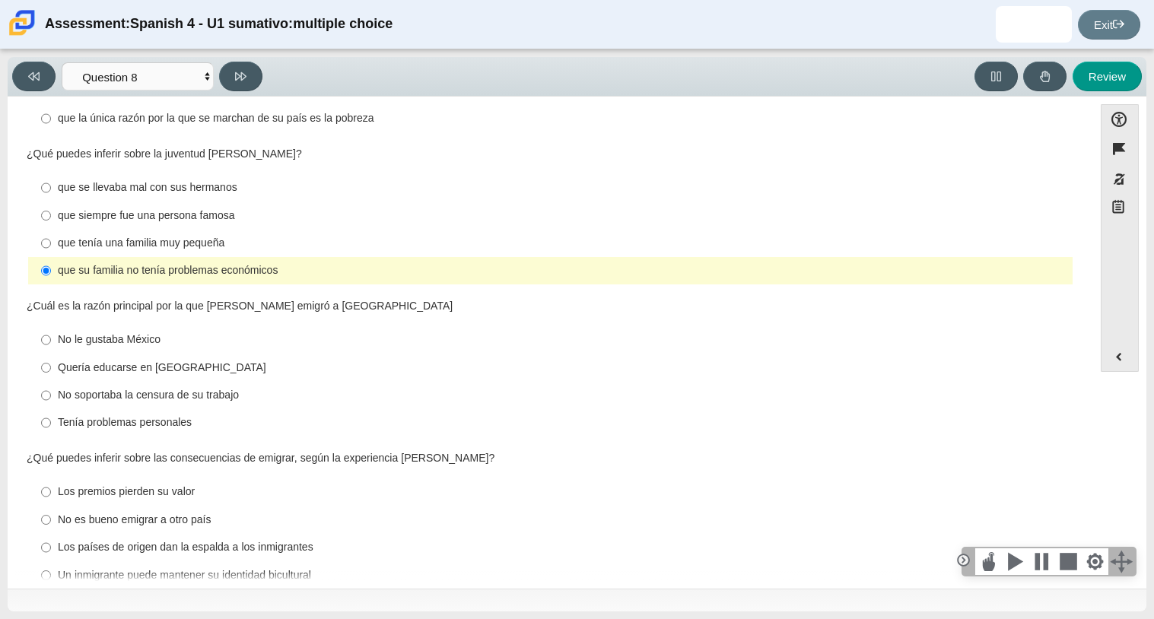
click at [78, 361] on div "Quería educarse en Estados Unidos" at bounding box center [562, 368] width 1009 height 15
click at [51, 354] on input "Quería educarse en Estados Unidos Quería educarse en Estados Unidos" at bounding box center [46, 367] width 10 height 27
radio input "true"
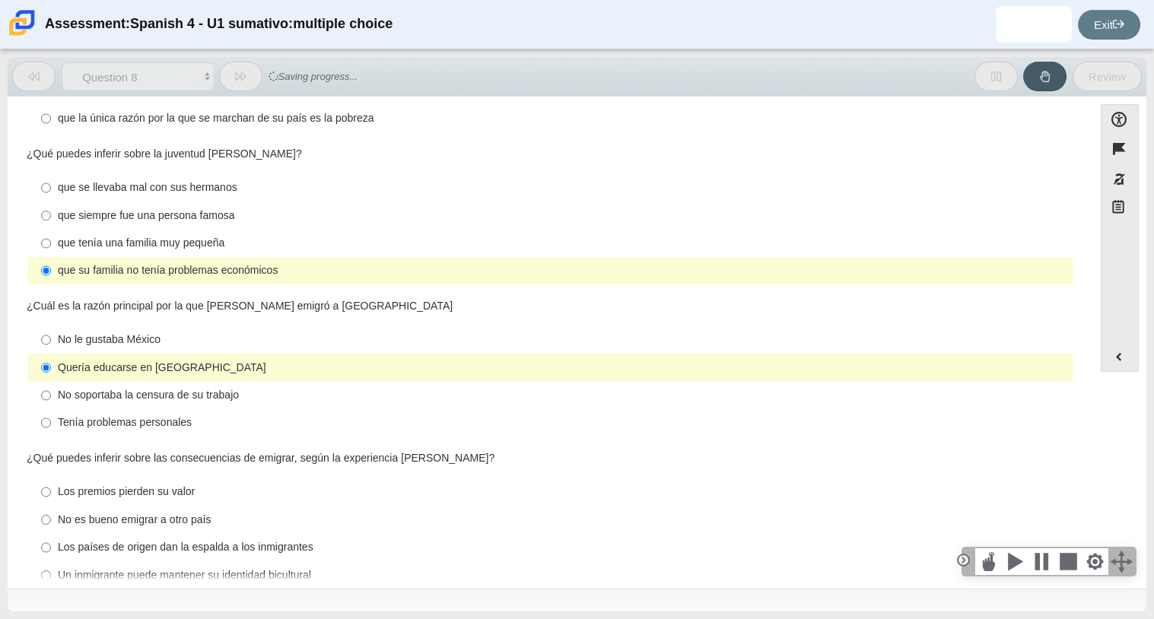
click at [114, 485] on div "Los premios pierden su valor" at bounding box center [562, 492] width 1009 height 15
click at [51, 479] on input "Los premios pierden su valor Los premios pierden su valor" at bounding box center [46, 492] width 10 height 27
radio input "true"
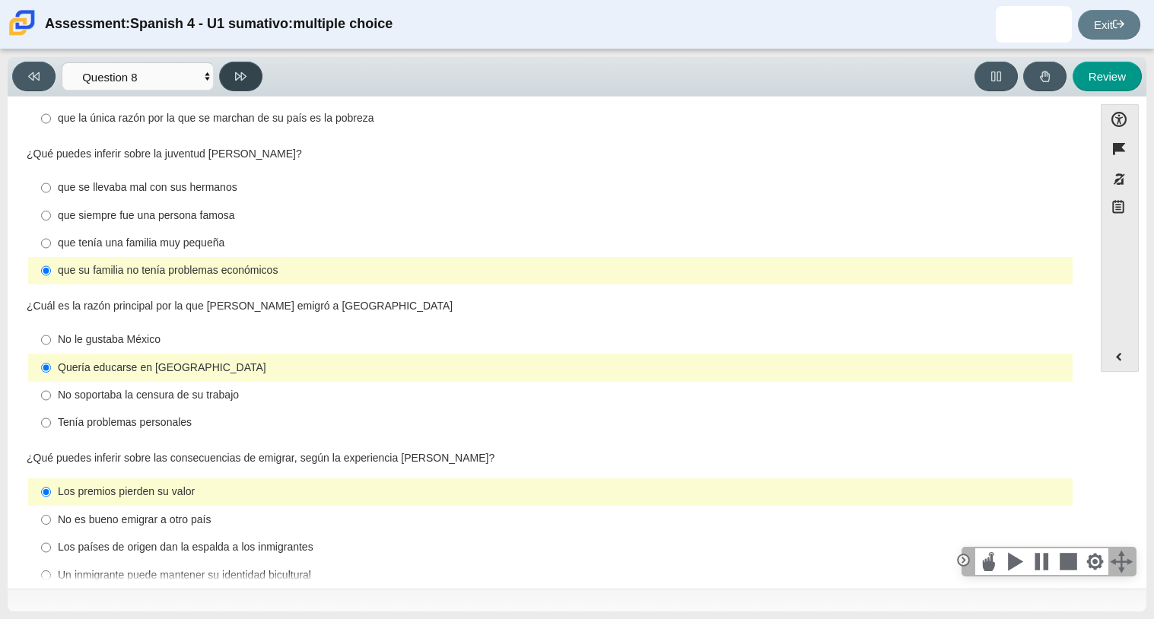
click at [249, 88] on button at bounding box center [240, 77] width 43 height 30
select select "review"
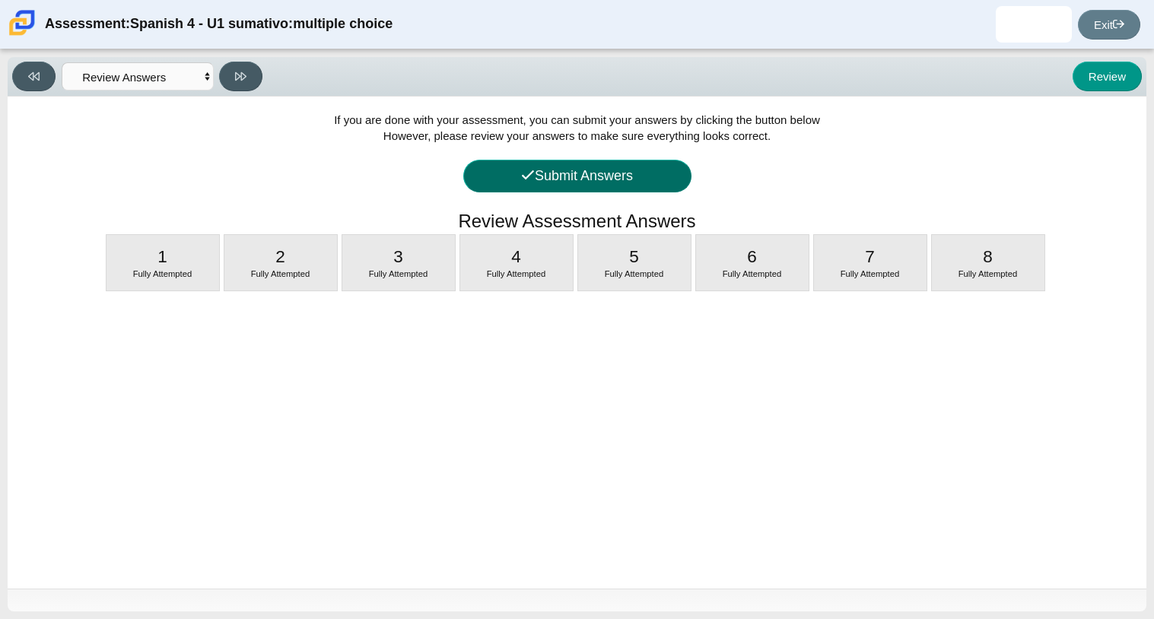
click at [486, 167] on button "Submit Answers" at bounding box center [577, 176] width 228 height 33
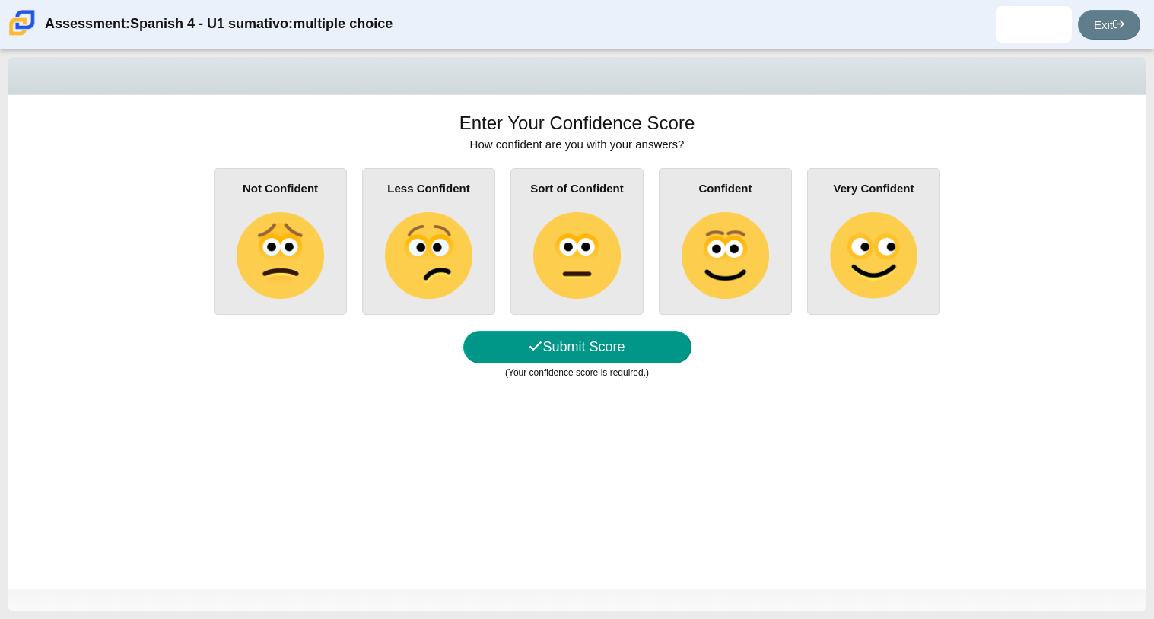
click at [456, 218] on img at bounding box center [428, 255] width 87 height 87
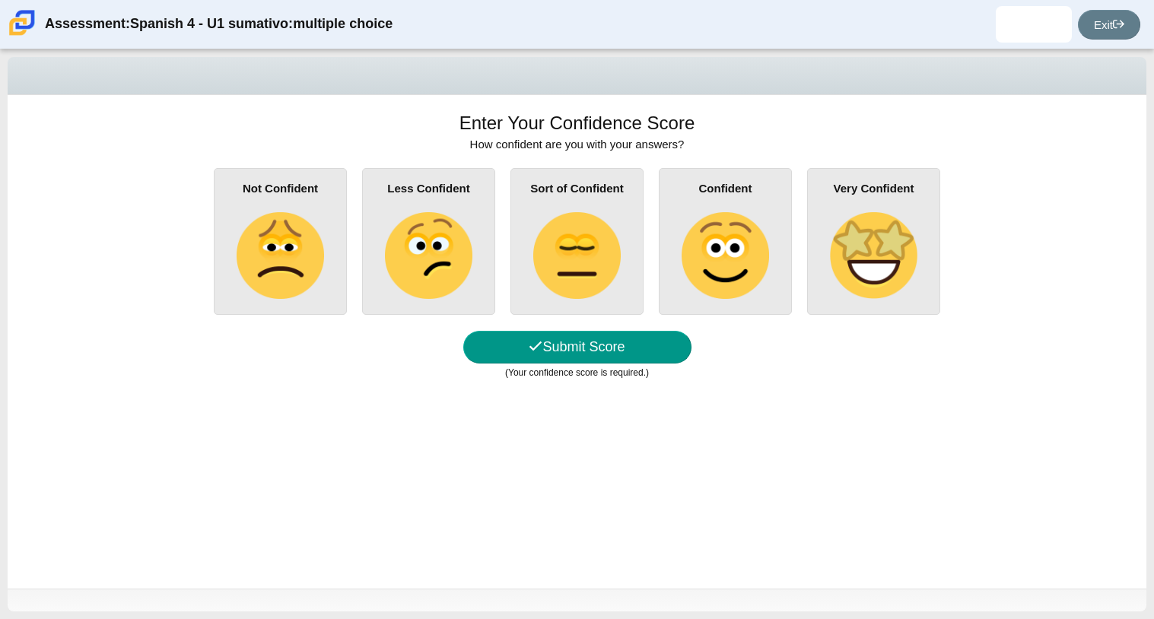
click at [0, 0] on input "Less Confident" at bounding box center [0, 0] width 0 height 0
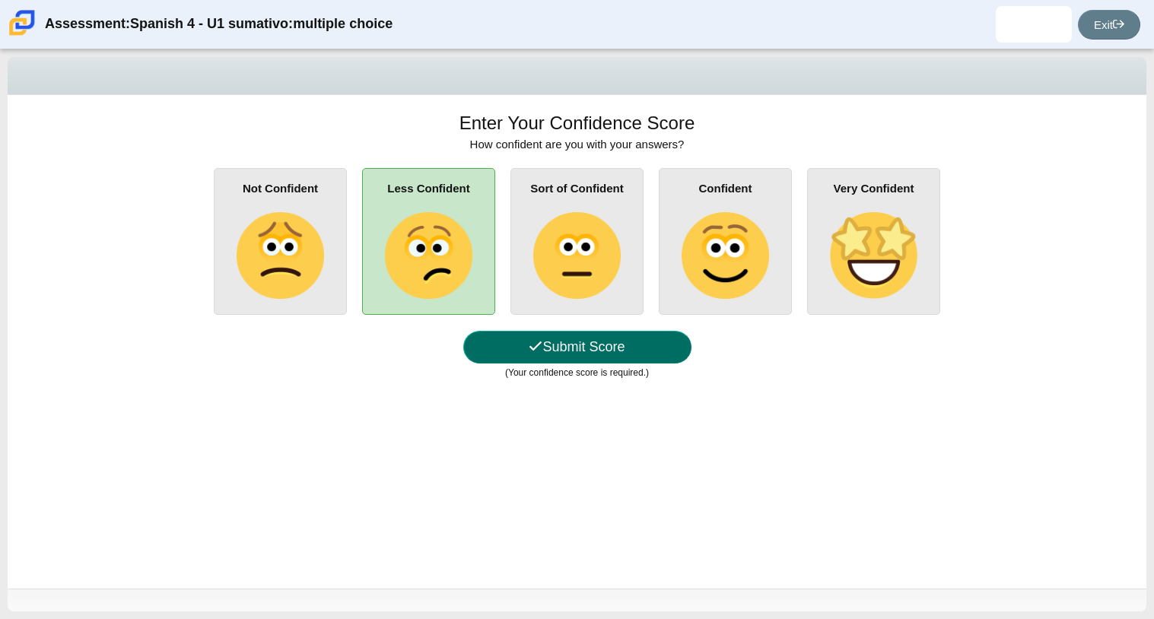
click at [567, 355] on button "Submit Score" at bounding box center [577, 347] width 228 height 33
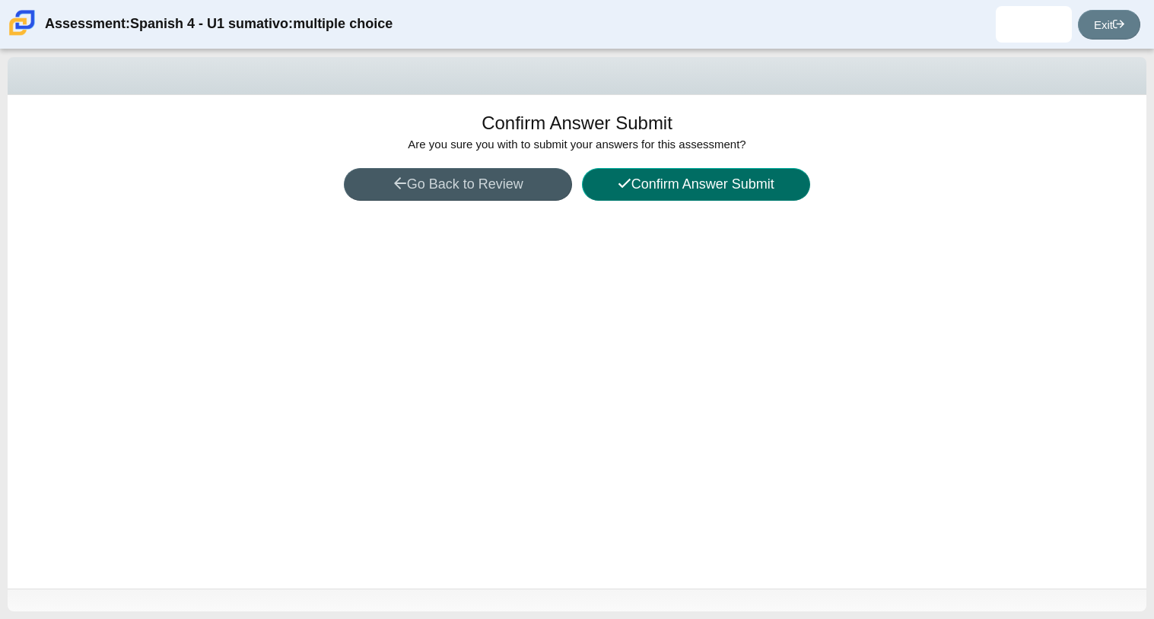
click at [705, 195] on button "Confirm Answer Submit" at bounding box center [696, 184] width 228 height 33
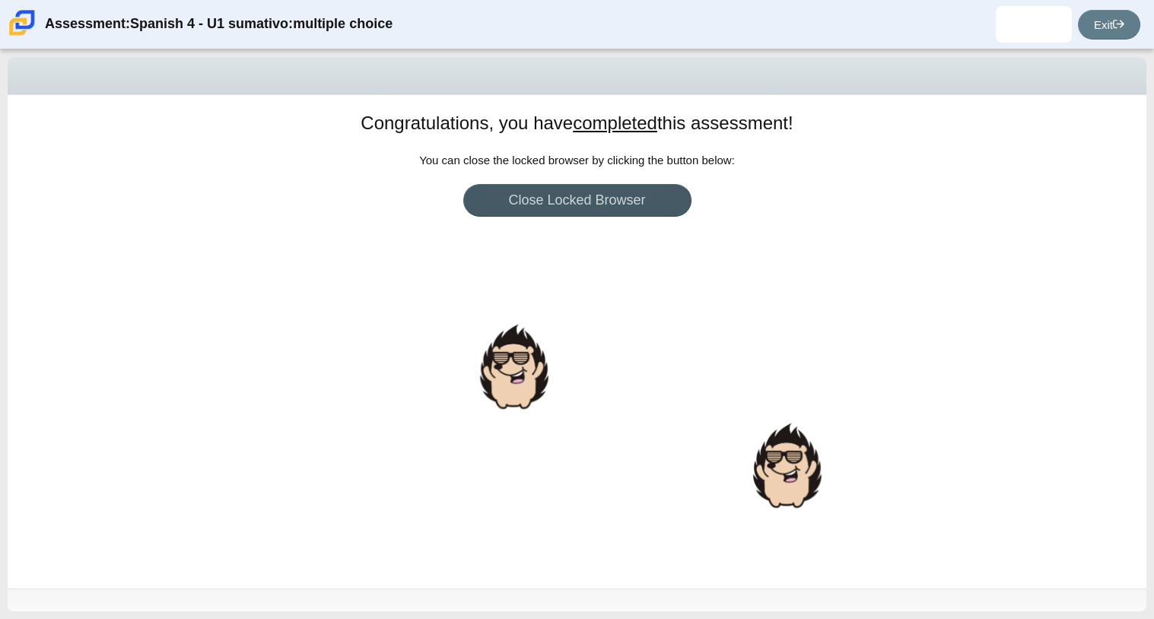
click at [518, 296] on div "Congratulations, you have completed this assessment! You can return to your das…" at bounding box center [577, 342] width 1139 height 494
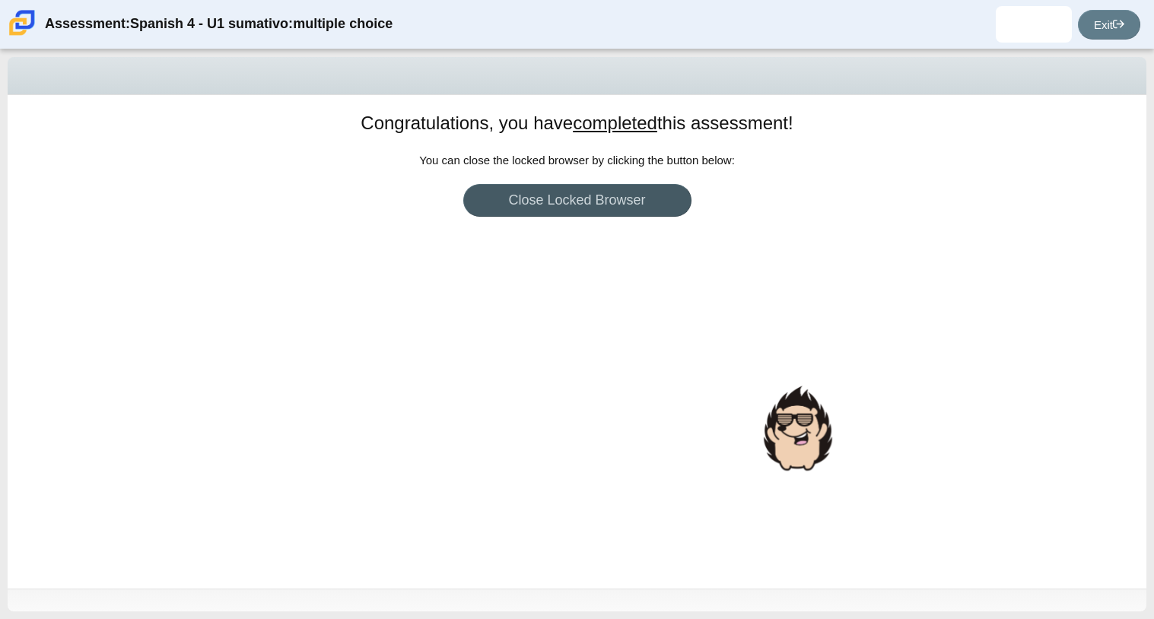
click at [809, 450] on div at bounding box center [798, 428] width 76 height 93
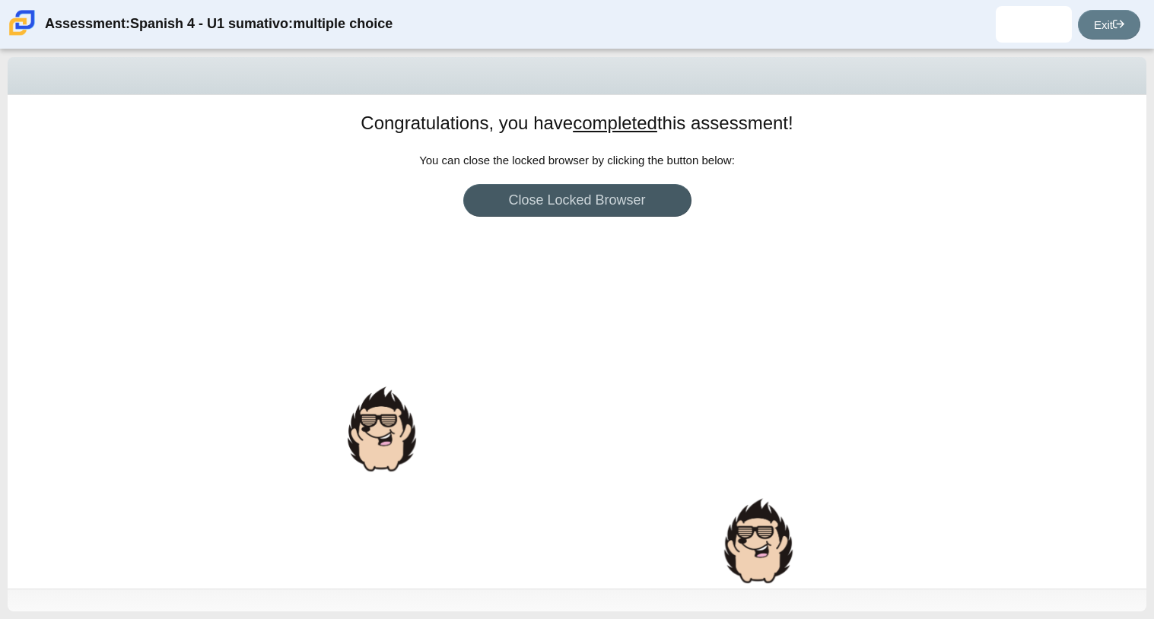
click at [778, 427] on div "Congratulations, you have completed this assessment! You can return to your das…" at bounding box center [577, 342] width 1139 height 494
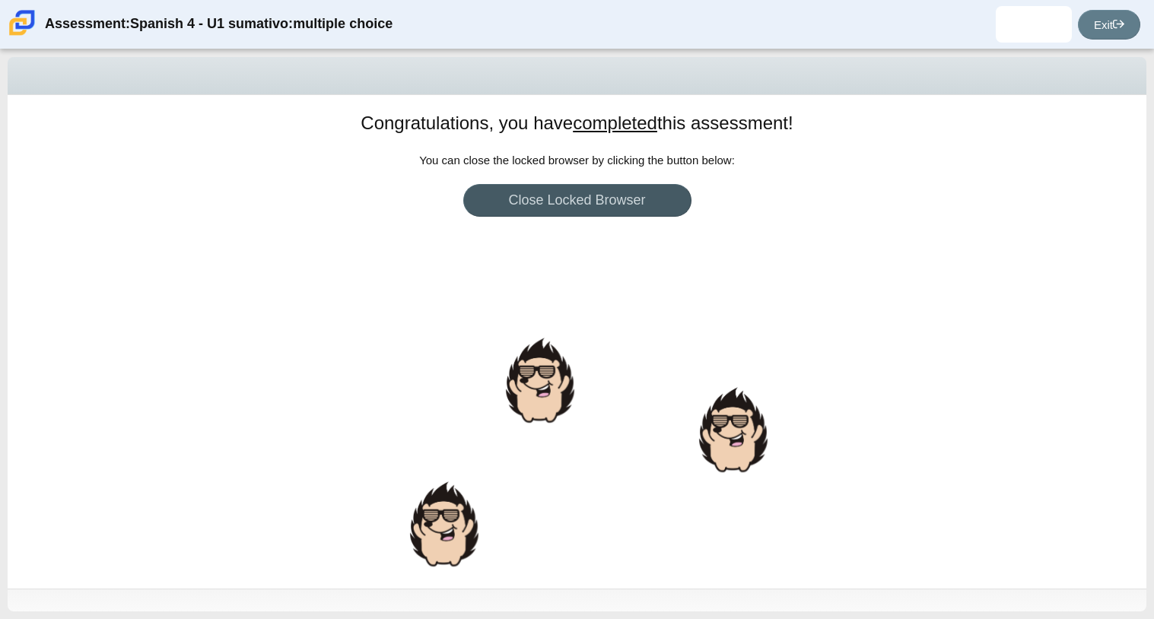
click at [428, 421] on div "Congratulations, you have completed this assessment! You can return to your das…" at bounding box center [577, 342] width 1139 height 494
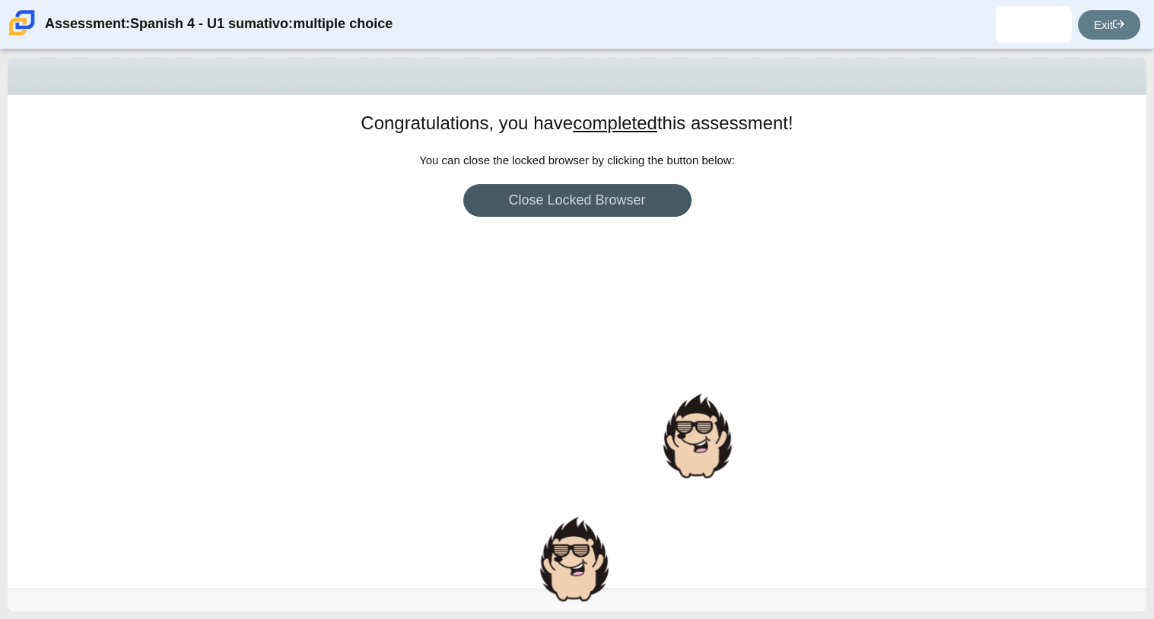
click at [540, 422] on div "Congratulations, you have completed this assessment! You can return to your das…" at bounding box center [577, 342] width 1139 height 494
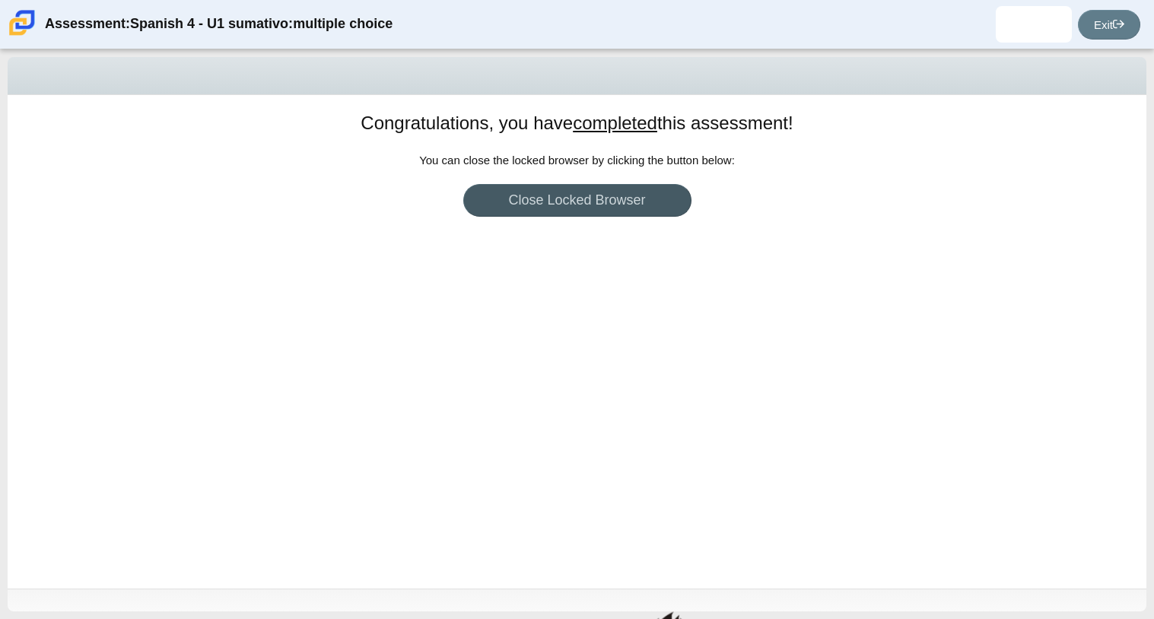
click at [790, 523] on div "Congratulations, you have completed this assessment! You can return to your das…" at bounding box center [577, 342] width 1139 height 494
click at [682, 518] on div "Congratulations, you have completed this assessment! You can return to your das…" at bounding box center [577, 342] width 1139 height 494
click at [568, 191] on link "Close Locked Browser" at bounding box center [577, 200] width 228 height 33
